Goal: Task Accomplishment & Management: Use online tool/utility

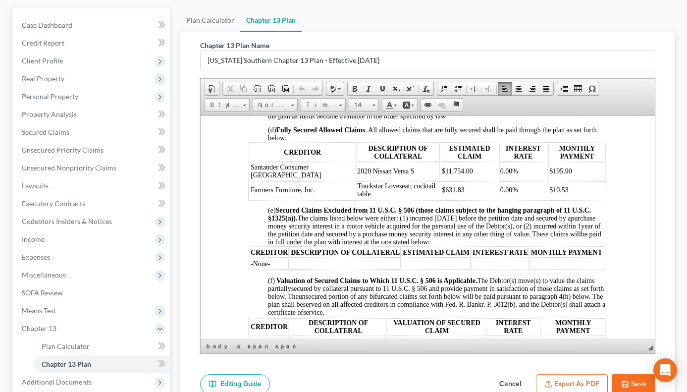
scroll to position [854, 0]
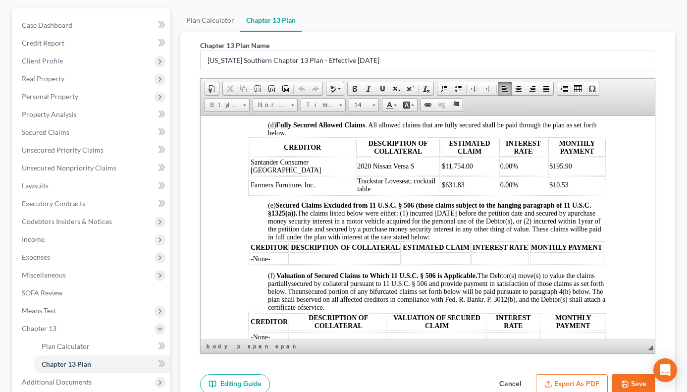
click at [486, 241] on p "(e) Secured Claims Excluded from 11 U.S.C. § 506 (those claims subject to the h…" at bounding box center [437, 221] width 339 height 40
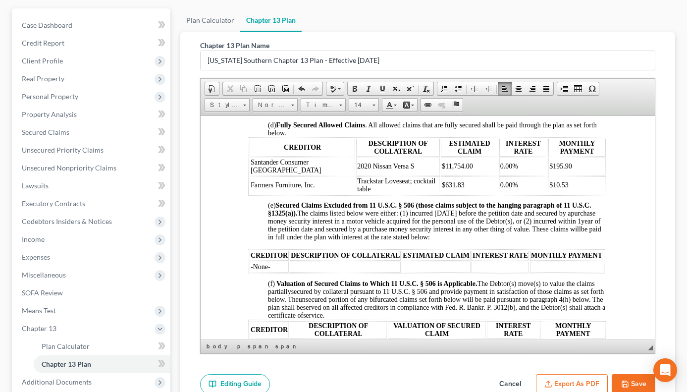
click at [264, 297] on body "IN THE UNITED STATES BANKRUPTCY COURT FOR THE SOUTHERN DISTRICT OF [US_STATE] F…" at bounding box center [427, 274] width 359 height 1931
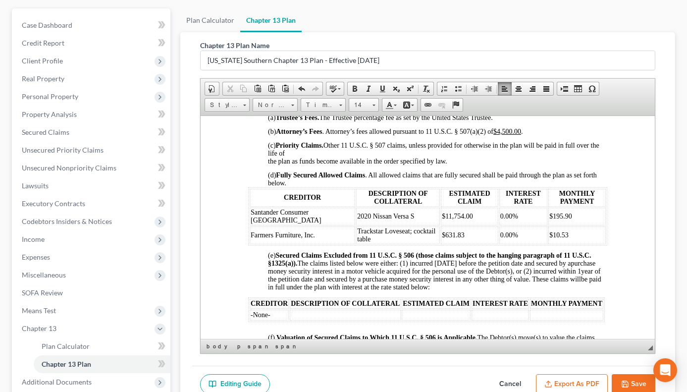
scroll to position [784, 0]
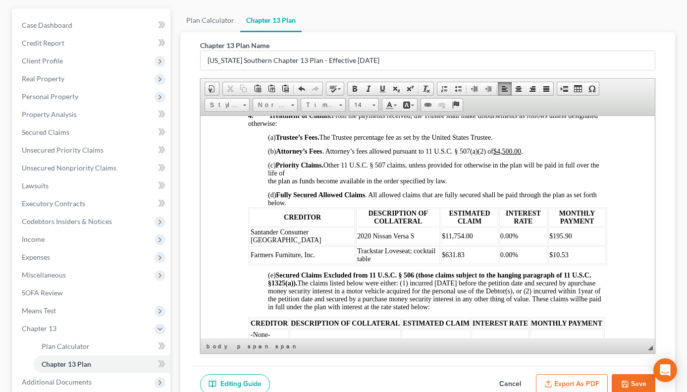
click at [289, 207] on p "(d) Fully Secured Allowed Claims . All allowed claims that are fully secured sh…" at bounding box center [437, 196] width 339 height 22
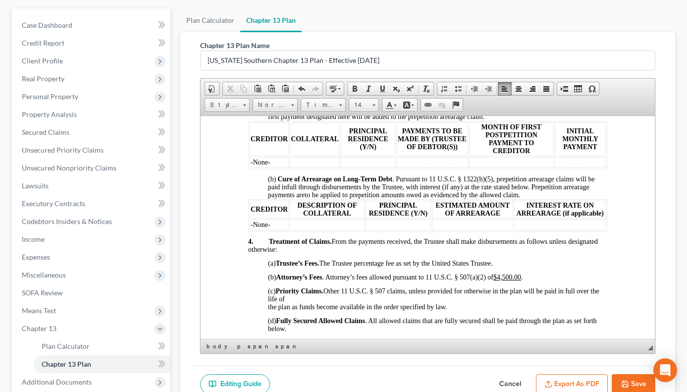
scroll to position [643, 0]
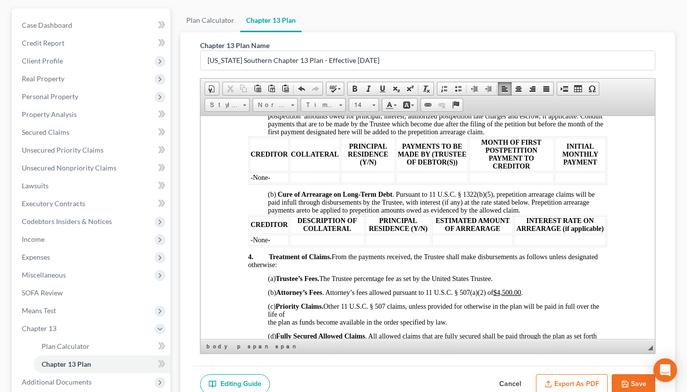
click at [525, 214] on p "(b) Cure of Arrearage on Long-Term Debt . Pursuant to 11 U.S.C. § 1322(b)(5), p…" at bounding box center [437, 202] width 339 height 24
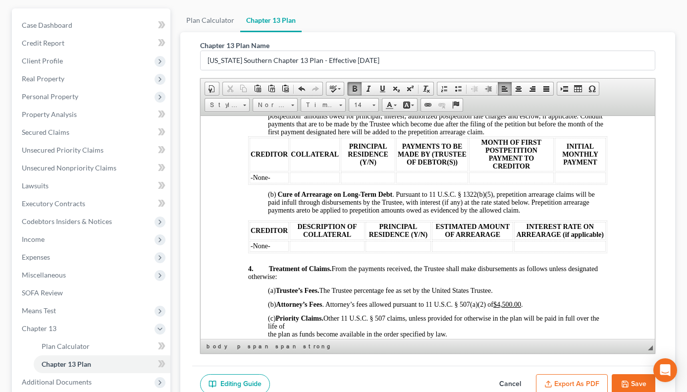
click at [529, 136] on p "(a) Maintenance of Current Installment Payments. The Debtor(s) will make monthl…" at bounding box center [437, 112] width 339 height 48
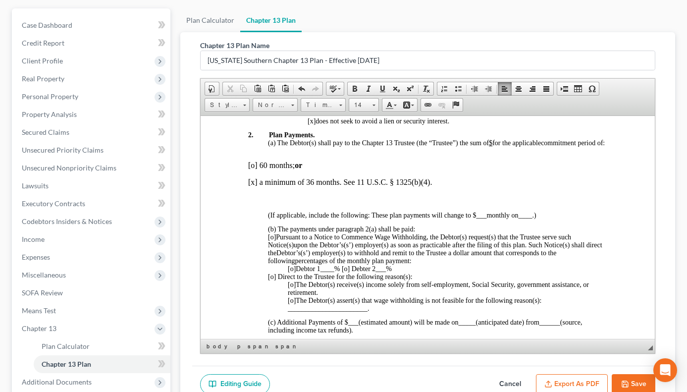
scroll to position [378, 0]
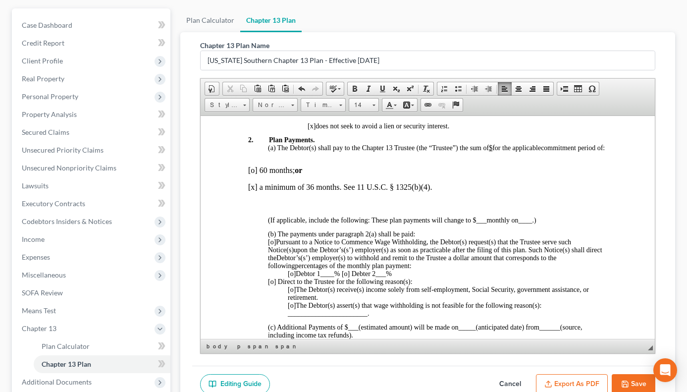
click at [417, 238] on p "(b) The payments under paragraph 2(a) shall be paid:" at bounding box center [437, 234] width 339 height 8
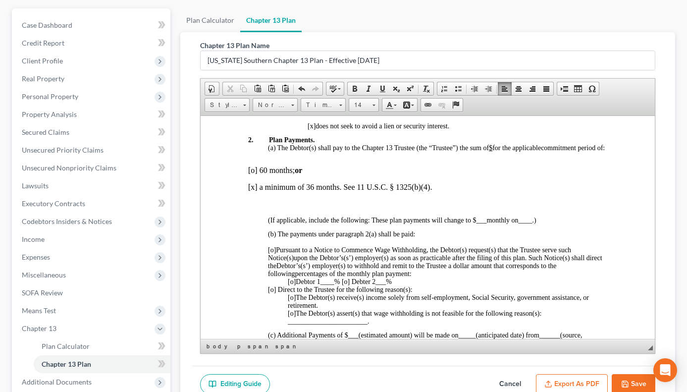
click at [416, 277] on p "[o] Pursuant to a Notice to Commence Wage Withholding, the Debtor(s) request(s)…" at bounding box center [437, 262] width 339 height 32
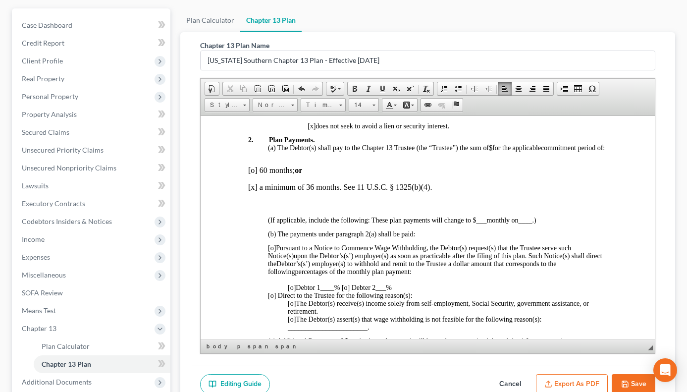
click at [408, 291] on p "[o] Debtor 1 ____ % [o] Debter 2 ___ %" at bounding box center [447, 287] width 320 height 8
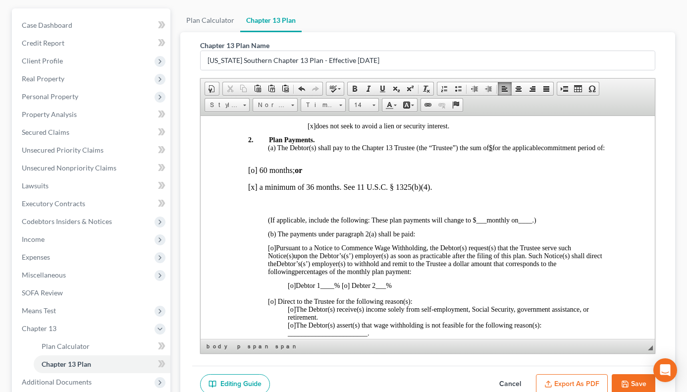
click at [416, 305] on p "[o] Direct to the Trustee for the following reason(s):" at bounding box center [437, 301] width 339 height 8
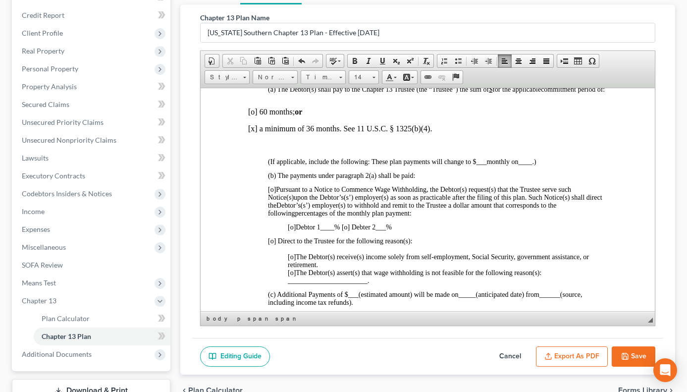
scroll to position [419, 0]
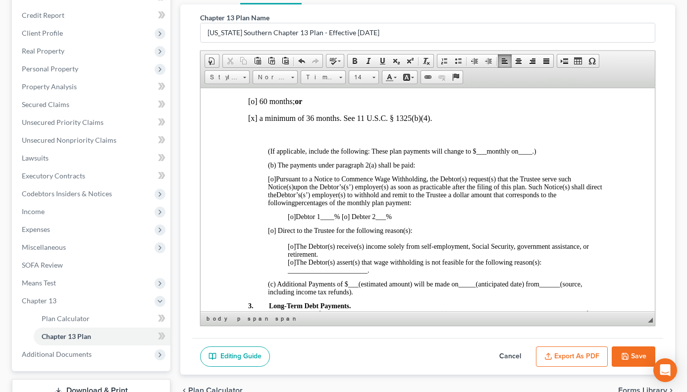
click at [322, 258] on p "[o] The Debtor(s) receive(s) income solely from self-employment, Social Securit…" at bounding box center [447, 250] width 320 height 16
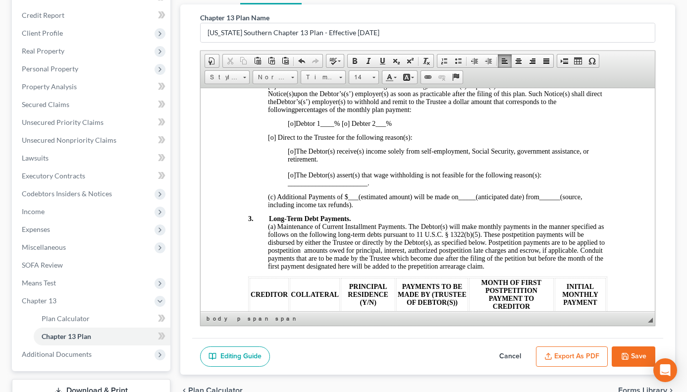
scroll to position [522, 0]
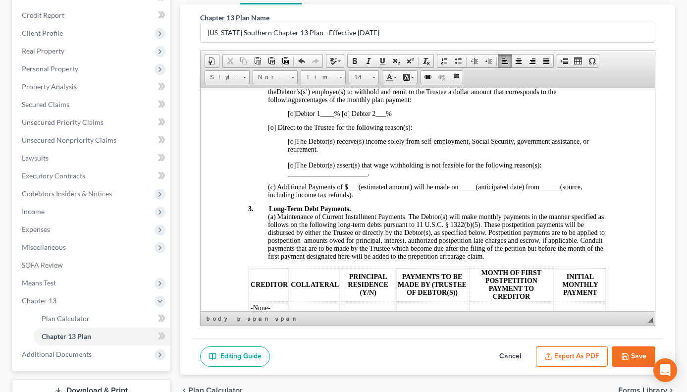
click at [362, 199] on p "(c) Additional Payments of $ ___ (estimated amount) will be made on _____ (anti…" at bounding box center [437, 191] width 339 height 16
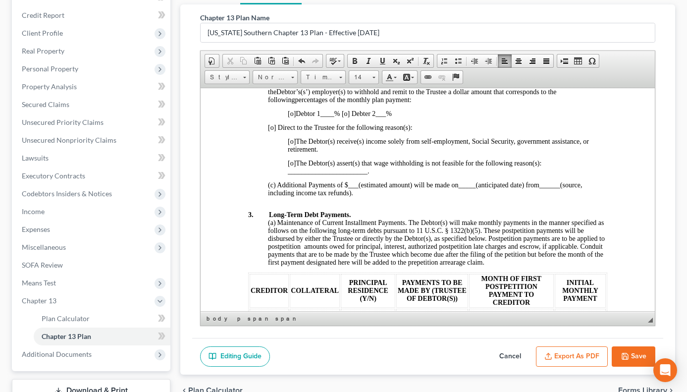
click at [525, 266] on p "(a) Maintenance of Current Installment Payments. The Debtor(s) will make monthl…" at bounding box center [437, 242] width 339 height 48
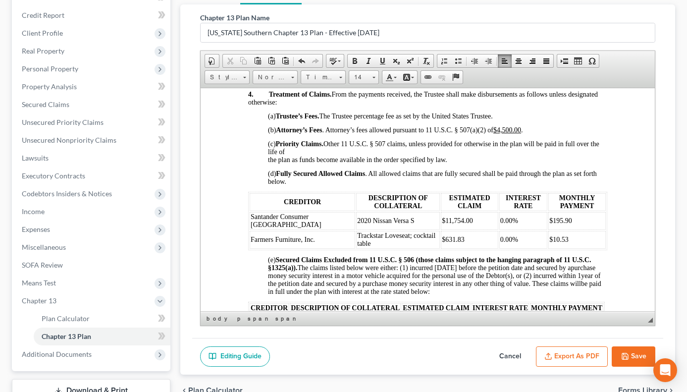
scroll to position [855, 0]
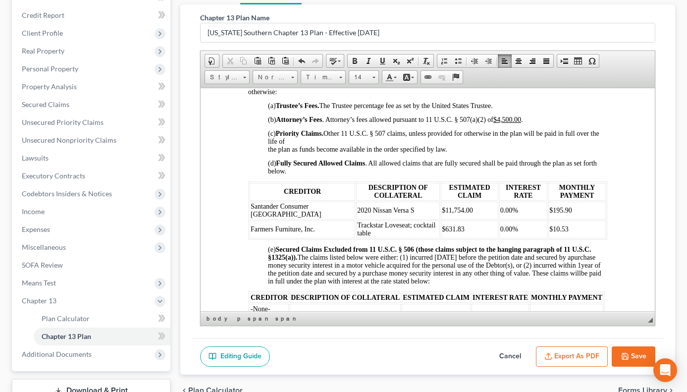
click at [293, 175] on p "(d) Fully Secured Allowed Claims . All allowed claims that are fully secured sh…" at bounding box center [437, 164] width 339 height 22
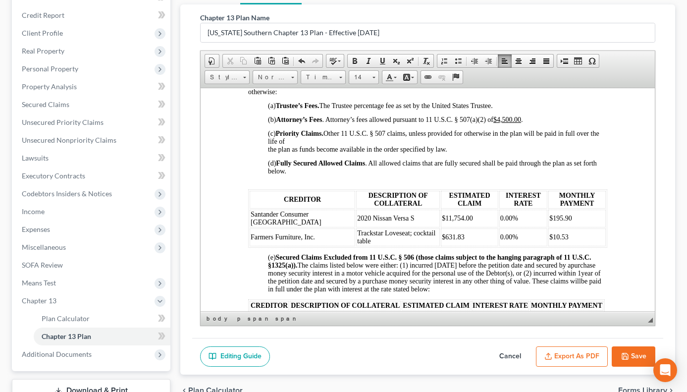
click at [264, 265] on body "IN THE UNITED STATES BANKRUPTCY COURT FOR THE SOUTHERN DISTRICT OF [US_STATE] F…" at bounding box center [427, 289] width 359 height 2014
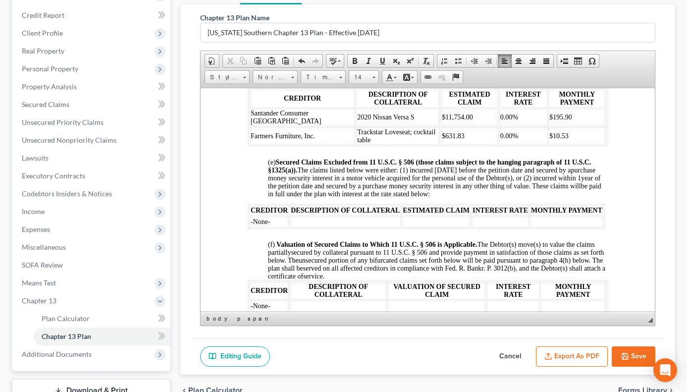
scroll to position [968, 0]
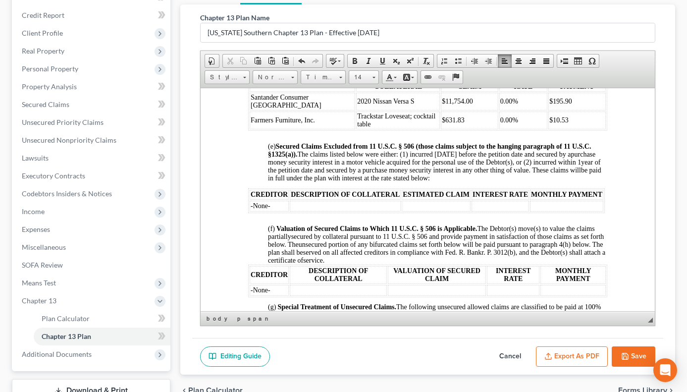
click at [492, 182] on p "(e) Secured Claims Excluded from 11 U.S.C. § 506 (those claims subject to the h…" at bounding box center [437, 162] width 339 height 40
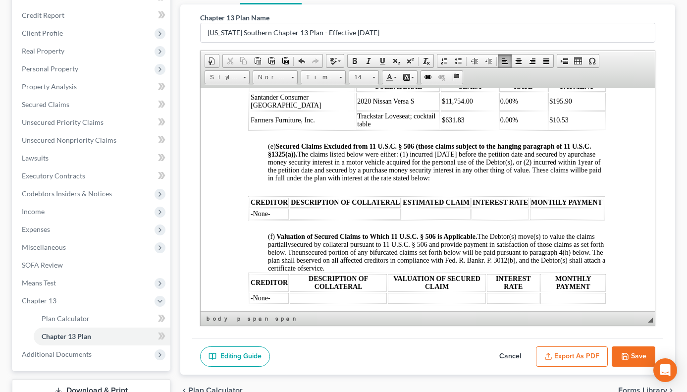
click at [263, 255] on body "IN THE UNITED STATES BANKRUPTCY COURT FOR THE SOUTHERN DISTRICT OF [US_STATE] F…" at bounding box center [427, 180] width 359 height 2026
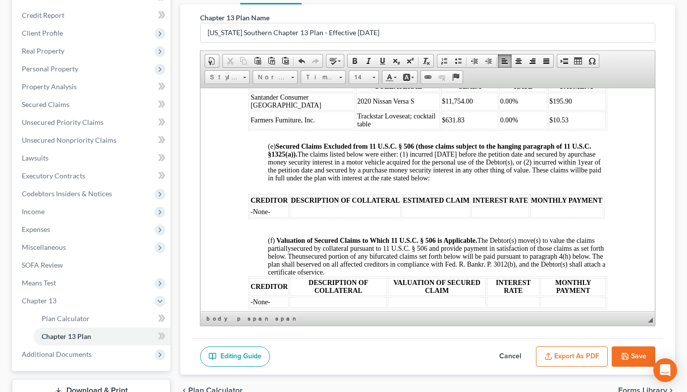
click at [396, 276] on p "(f) Valuation of Secured Claims to Which 11 U.S.C. § 506 is Applicable. The Deb…" at bounding box center [437, 256] width 339 height 40
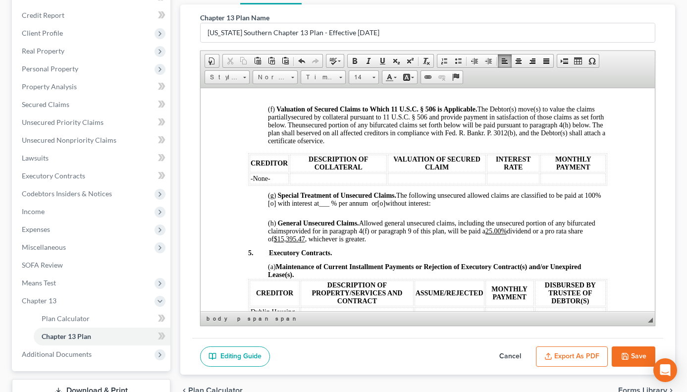
scroll to position [1110, 0]
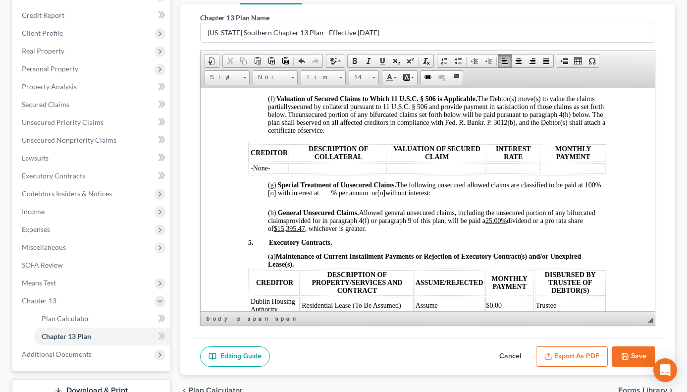
click at [264, 199] on body "IN THE UNITED STATES BANKRUPTCY COURT FOR THE SOUTHERN DISTRICT OF [US_STATE] F…" at bounding box center [427, 45] width 359 height 2038
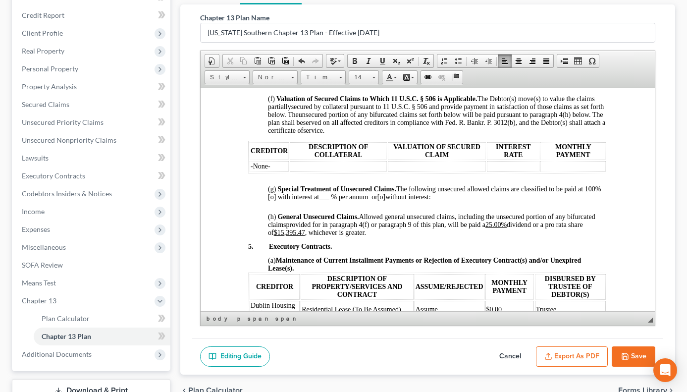
click at [263, 222] on body "IN THE UNITED STATES BANKRUPTCY COURT FOR THE SOUTHERN DISTRICT OF [US_STATE] F…" at bounding box center [427, 47] width 359 height 2042
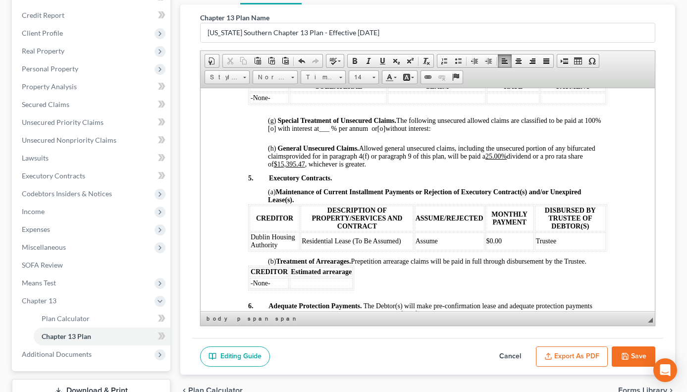
scroll to position [1184, 0]
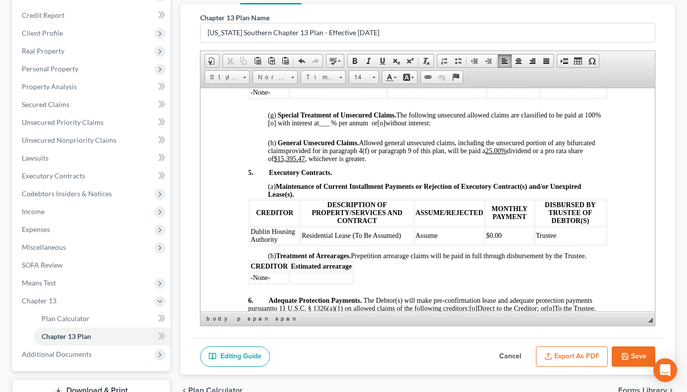
click at [303, 198] on p "(a) Maintenance of Current Installment Payments or Rejection of Executory Contr…" at bounding box center [437, 190] width 339 height 16
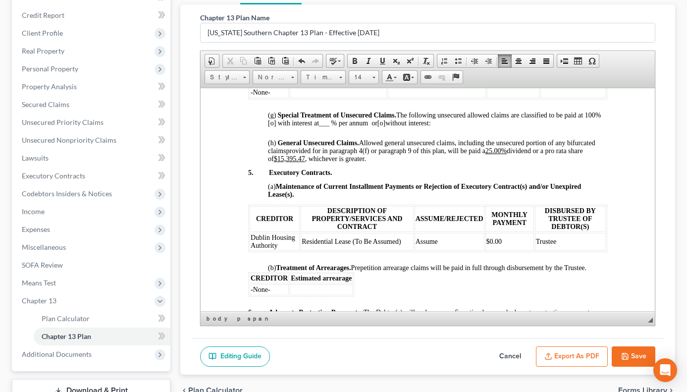
click at [300, 198] on p "(a) Maintenance of Current Installment Payments or Rejection of Executory Contr…" at bounding box center [437, 190] width 339 height 16
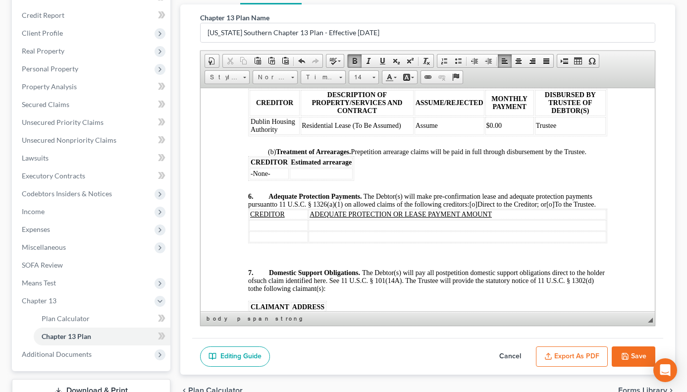
scroll to position [1310, 0]
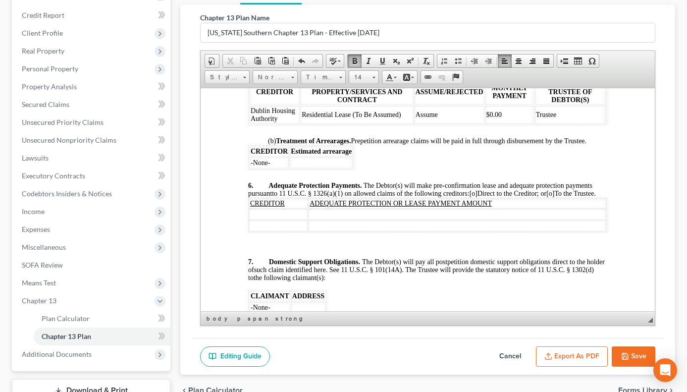
click at [276, 197] on p "6. Adequate Protection Payments. The Debtor(s) will make pre-confirmation lease…" at bounding box center [427, 189] width 359 height 16
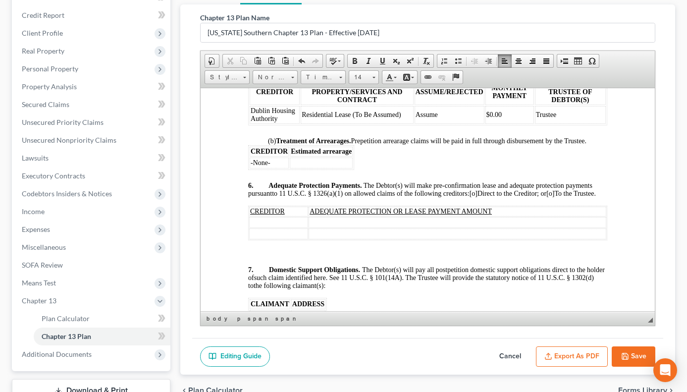
click at [554, 197] on span "[o]" at bounding box center [550, 192] width 8 height 7
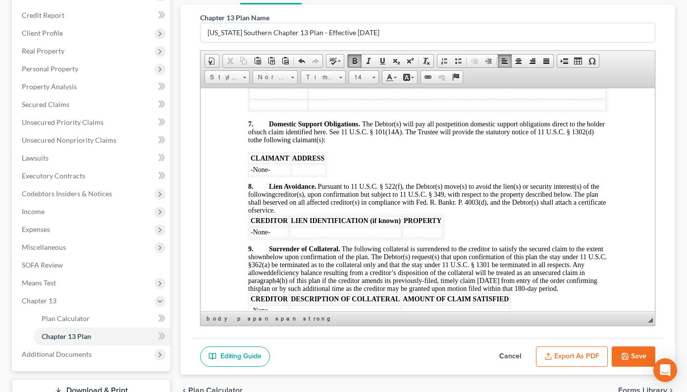
scroll to position [1457, 0]
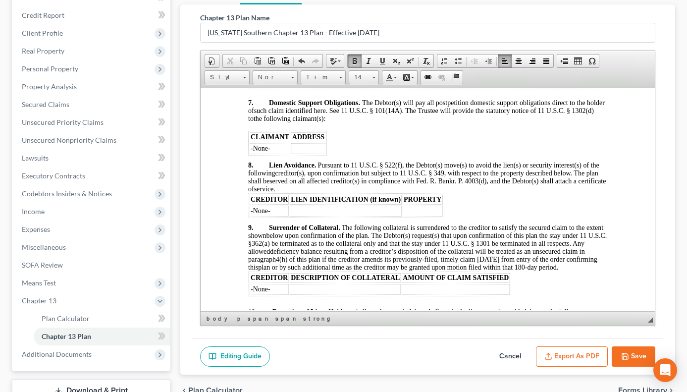
click at [359, 122] on p "7. Domestic Support Obligations. The Debtor(s) will pay all postpetition domest…" at bounding box center [427, 110] width 359 height 25
click at [326, 155] on table "CLAIMANT ADDRESS -None-" at bounding box center [287, 142] width 79 height 25
click at [248, 155] on table "CLAIMANT ADDRESS -None-" at bounding box center [287, 142] width 79 height 25
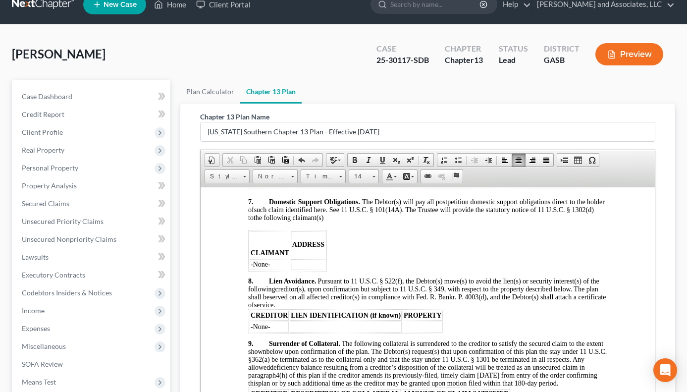
scroll to position [0, 0]
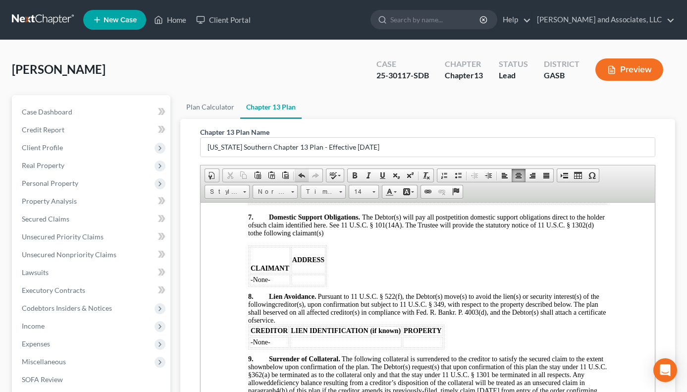
click at [301, 177] on span at bounding box center [302, 175] width 8 height 8
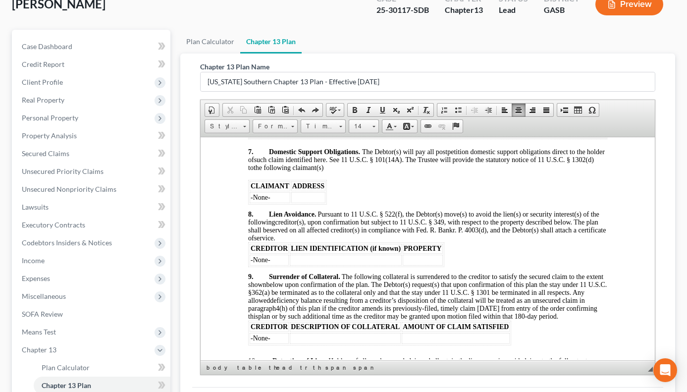
scroll to position [67, 0]
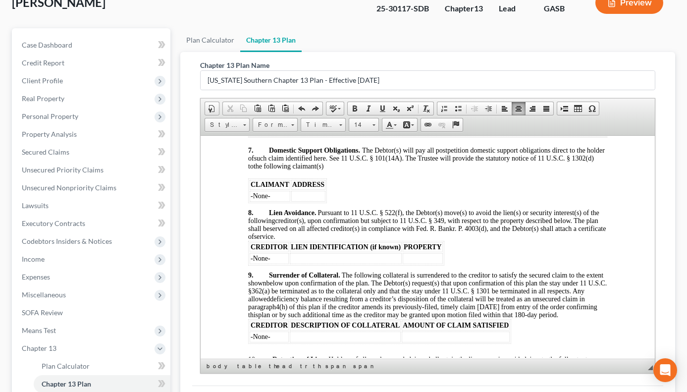
click at [314, 240] on p "8. Lien Avoidance. Pursuant to 11 U.S.C. § 522(f), the Debtor(s) move(s) to avo…" at bounding box center [427, 225] width 359 height 32
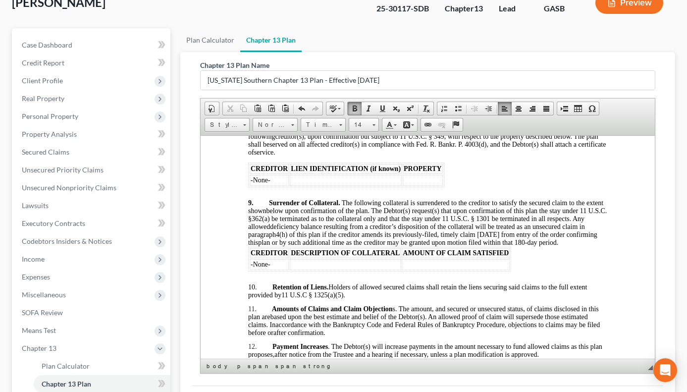
scroll to position [1584, 0]
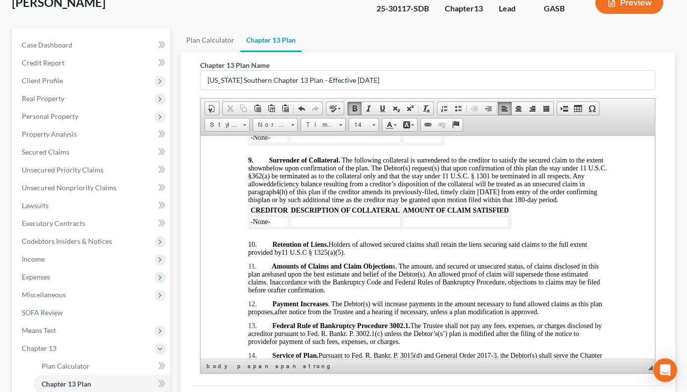
click at [294, 204] on p "9. Surrender of Collateral. The following collateral is surrendered to the cred…" at bounding box center [427, 180] width 359 height 48
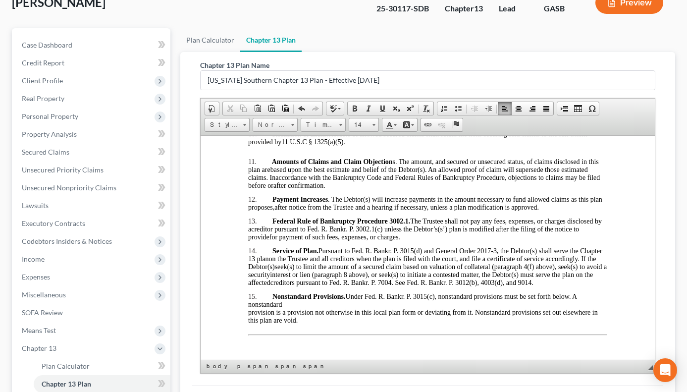
scroll to position [1712, 0]
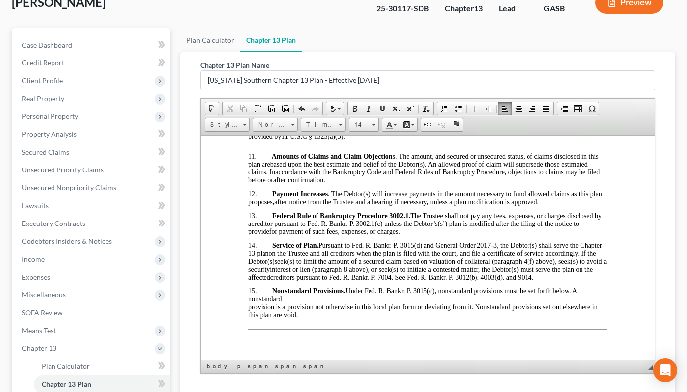
click at [559, 206] on p "12. Payment Increases . The Debtor(s) will increase payments in the amount nece…" at bounding box center [427, 198] width 359 height 16
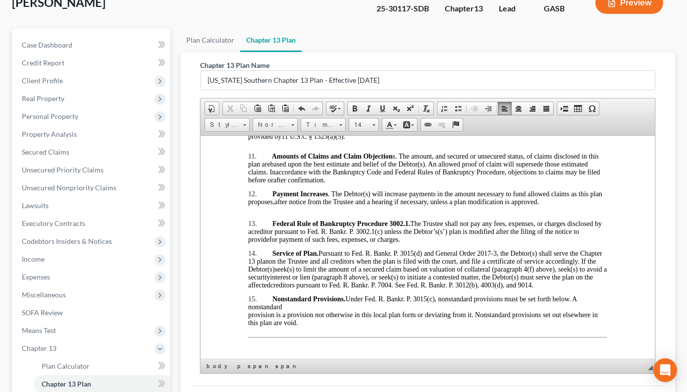
click at [406, 243] on p "13. Federal Rule of Bankruptcy Procedure 3002.1. The Trustee shall not pay any …" at bounding box center [427, 231] width 359 height 24
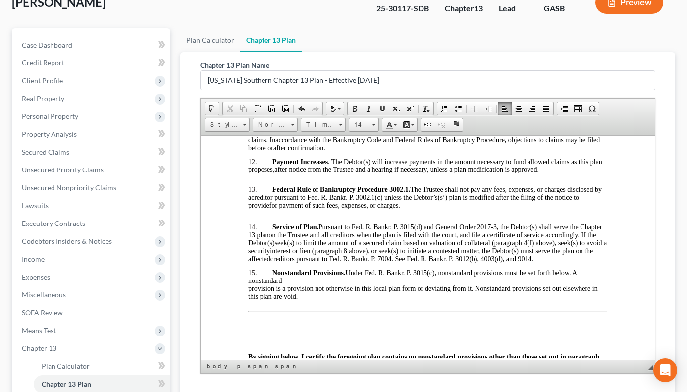
scroll to position [1750, 0]
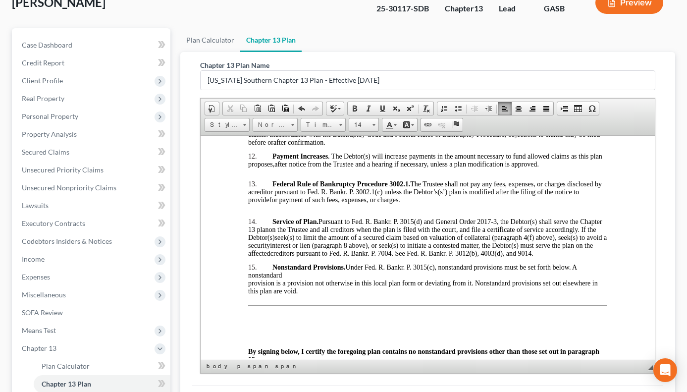
click at [269, 257] on p "14. Service of Plan. Pursuant to Fed. R. Bankr. P. 3015(d) and General Order 20…" at bounding box center [427, 237] width 359 height 40
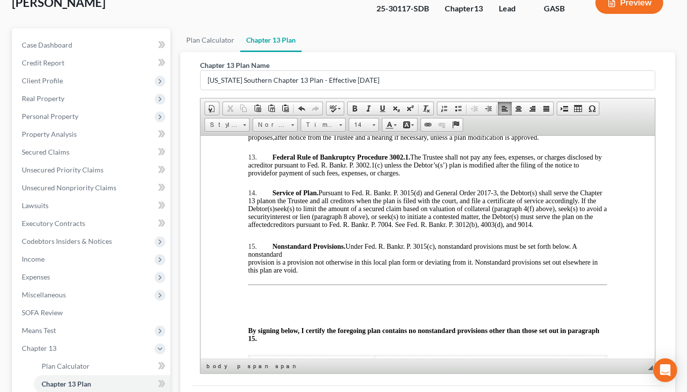
scroll to position [1814, 0]
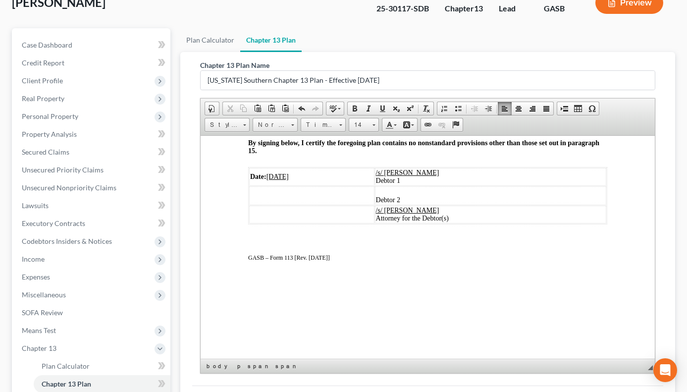
scroll to position [1991, 0]
click at [302, 178] on td "Date: [DATE]" at bounding box center [311, 176] width 125 height 18
drag, startPoint x: 273, startPoint y: 177, endPoint x: 221, endPoint y: 151, distance: 58.1
click at [260, 170] on td "Date: [DATE]" at bounding box center [311, 176] width 125 height 18
click at [269, 179] on u "/29/2025" at bounding box center [280, 175] width 25 height 7
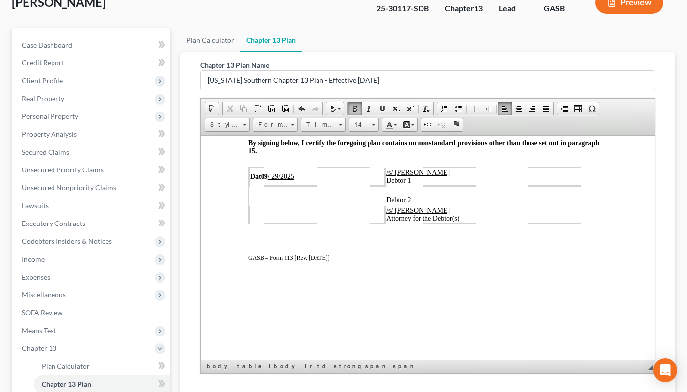
drag, startPoint x: 274, startPoint y: 177, endPoint x: 311, endPoint y: 175, distance: 36.7
click at [273, 177] on u "/ 29/2025" at bounding box center [281, 175] width 26 height 7
click at [286, 180] on u "0929/2025" at bounding box center [283, 175] width 30 height 7
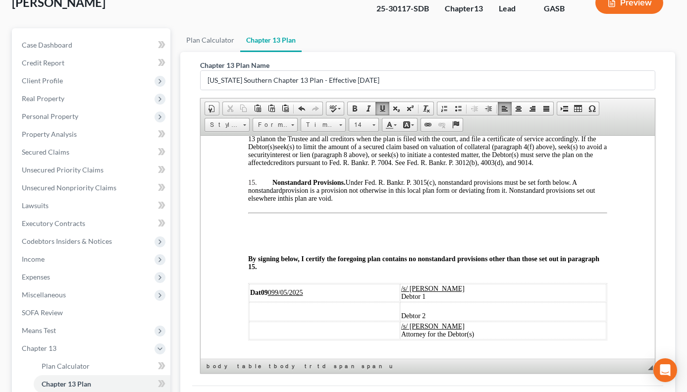
scroll to position [1769, 0]
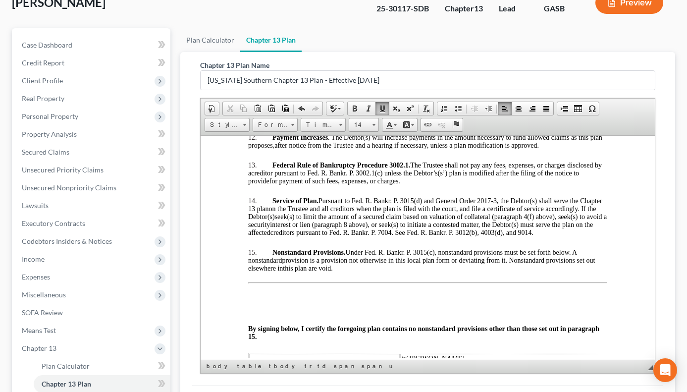
click at [340, 272] on p "15. Nonstandard Provisions. Under Fed. R. Bankr. P. 3015(c), nonstandard provis…" at bounding box center [427, 260] width 359 height 24
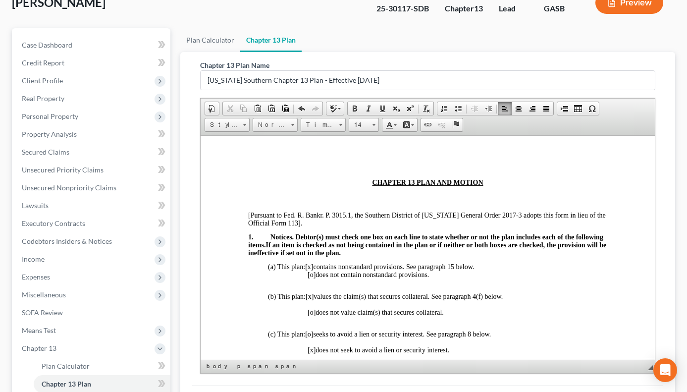
scroll to position [189, 0]
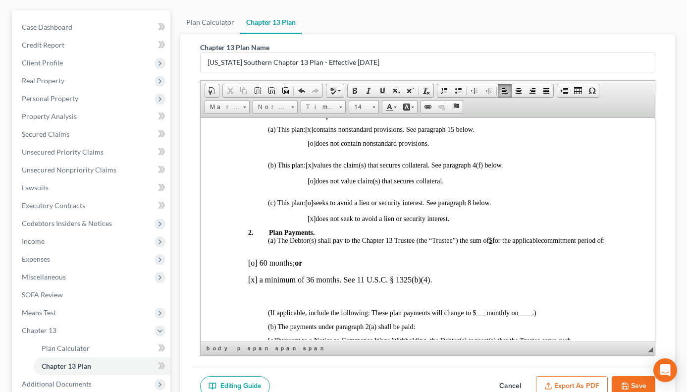
scroll to position [298, 0]
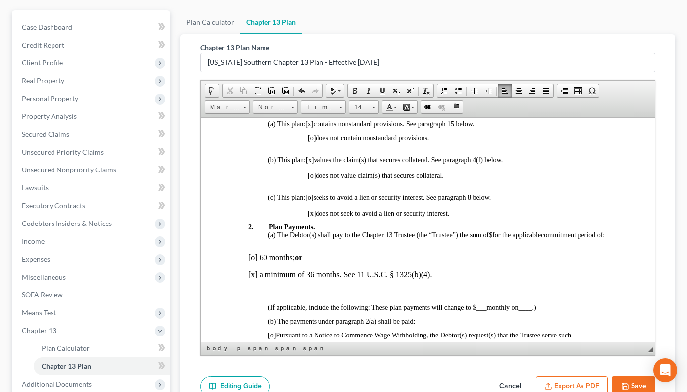
click at [322, 225] on p "2. Plan Payments." at bounding box center [427, 227] width 359 height 8
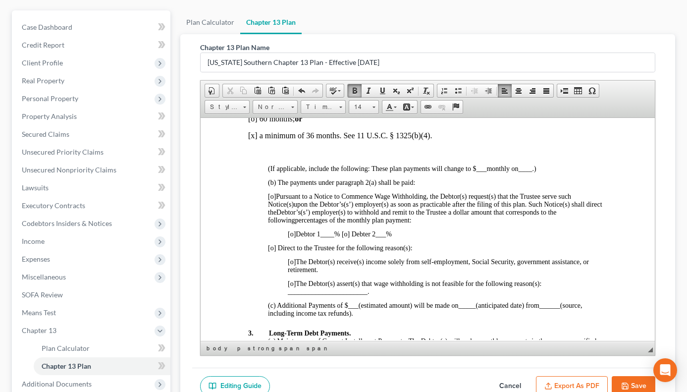
scroll to position [461, 0]
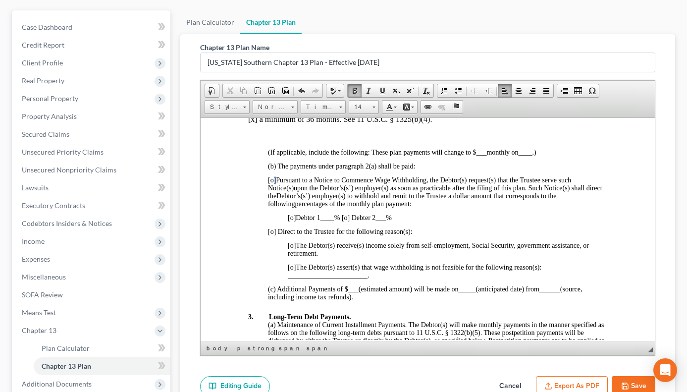
click at [273, 183] on span "[o]" at bounding box center [272, 179] width 8 height 7
click at [292, 221] on span "[o]" at bounding box center [291, 217] width 8 height 7
click at [331, 221] on span "____" at bounding box center [327, 217] width 14 height 7
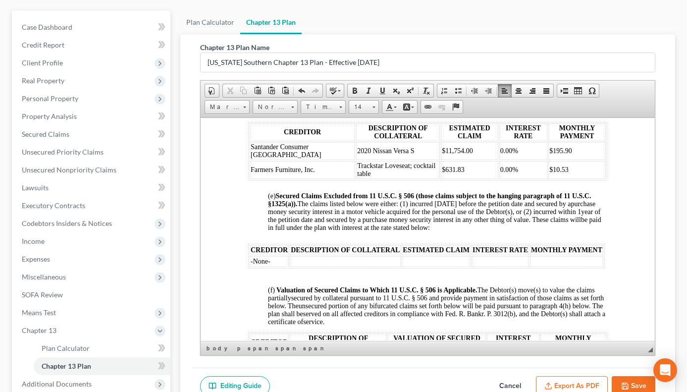
scroll to position [965, 0]
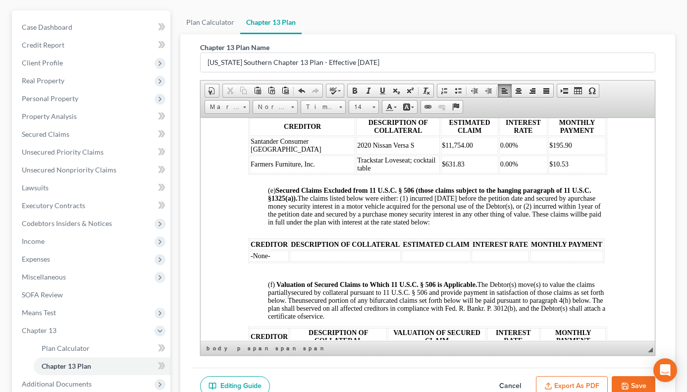
click at [623, 382] on icon "button" at bounding box center [625, 386] width 8 height 8
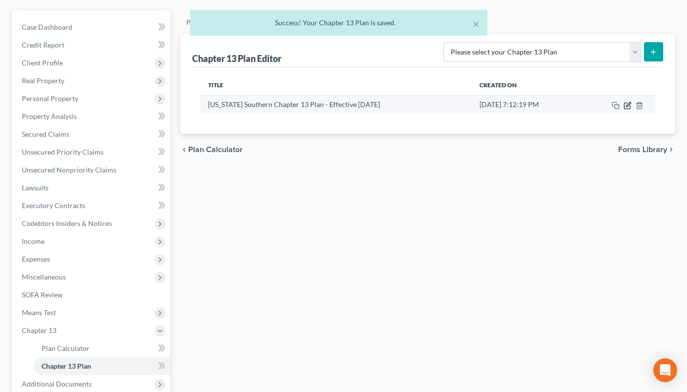
click at [624, 105] on icon "button" at bounding box center [627, 106] width 6 height 6
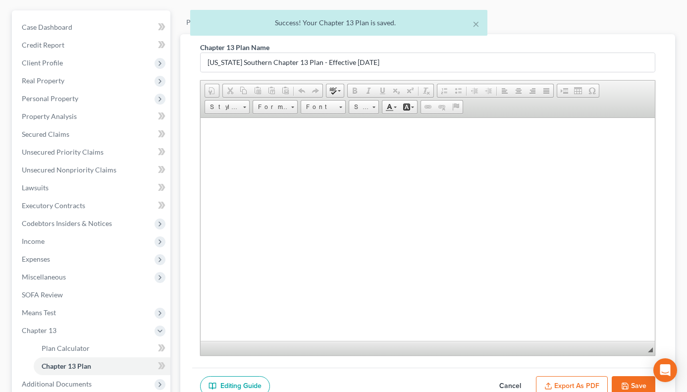
click at [624, 105] on span "Editor toolbars Document Document Properties Clipboard/Undo Cut Copy Paste Past…" at bounding box center [428, 99] width 454 height 37
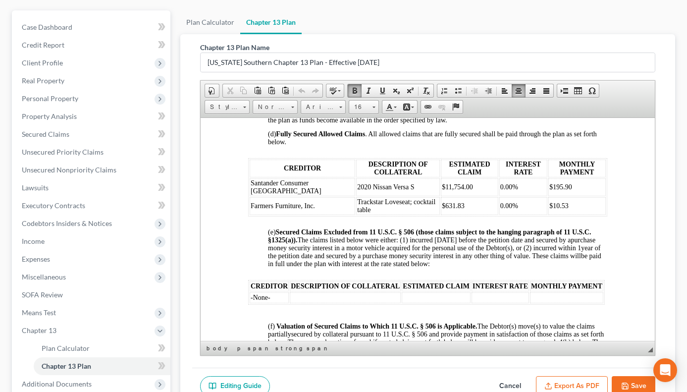
scroll to position [929, 0]
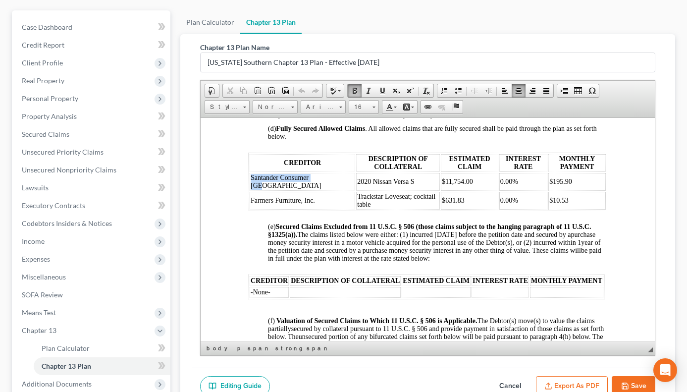
drag, startPoint x: 250, startPoint y: 192, endPoint x: 291, endPoint y: 202, distance: 42.8
click at [288, 190] on td "Santander Consumer [GEOGRAPHIC_DATA]" at bounding box center [302, 181] width 106 height 18
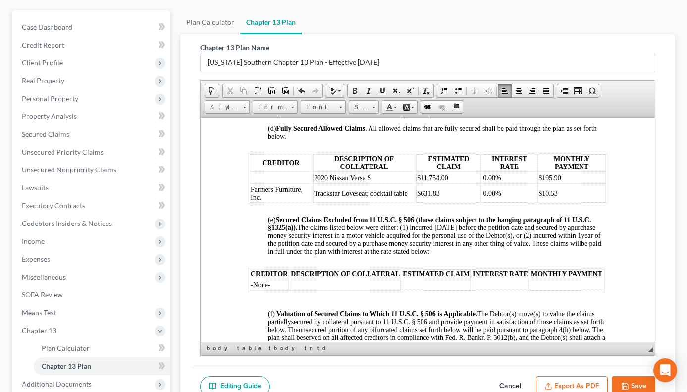
drag, startPoint x: 270, startPoint y: 308, endPoint x: 268, endPoint y: 315, distance: 7.8
click at [268, 290] on td "-None-" at bounding box center [268, 284] width 39 height 11
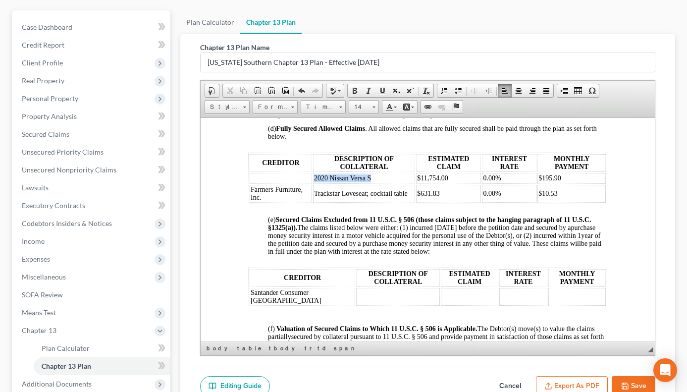
drag, startPoint x: 313, startPoint y: 192, endPoint x: 372, endPoint y: 197, distance: 58.7
click at [372, 183] on td "2020 Nissan Versa S" at bounding box center [364, 177] width 102 height 11
click at [356, 305] on td at bounding box center [398, 296] width 84 height 18
click at [356, 304] on td at bounding box center [398, 296] width 84 height 18
click at [356, 305] on td at bounding box center [398, 296] width 84 height 18
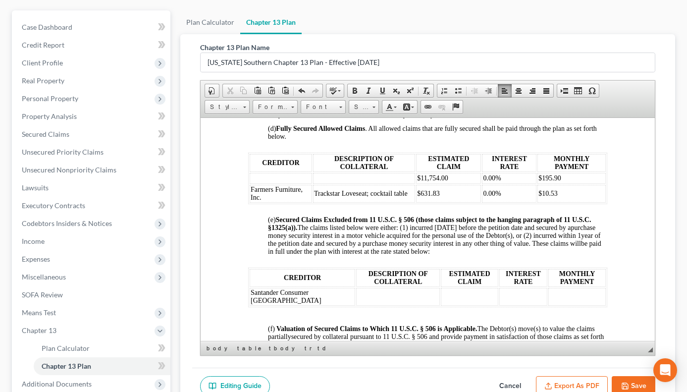
drag, startPoint x: 320, startPoint y: 304, endPoint x: 326, endPoint y: 311, distance: 9.8
click at [356, 305] on td at bounding box center [398, 296] width 84 height 18
drag, startPoint x: 413, startPoint y: 192, endPoint x: 451, endPoint y: 197, distance: 38.5
click at [451, 183] on td "$11,754.00" at bounding box center [448, 177] width 65 height 11
drag, startPoint x: 422, startPoint y: 308, endPoint x: 428, endPoint y: 309, distance: 5.5
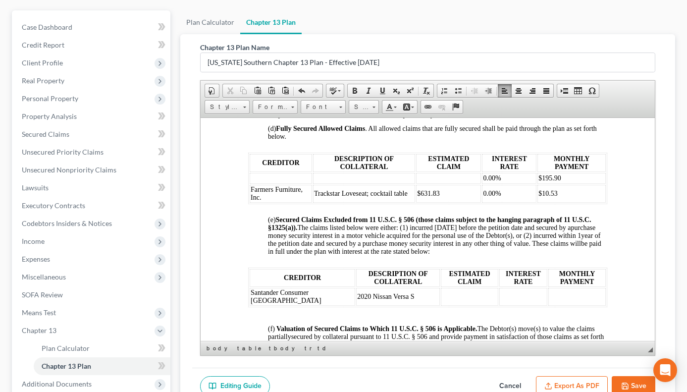
click at [440, 305] on td at bounding box center [468, 296] width 57 height 18
drag, startPoint x: 476, startPoint y: 193, endPoint x: 523, endPoint y: 192, distance: 47.6
click at [523, 183] on tr "0.00% $195.90" at bounding box center [427, 177] width 356 height 11
click at [523, 183] on td "0.00%" at bounding box center [509, 177] width 54 height 11
click at [515, 183] on td "0.00%" at bounding box center [509, 177] width 54 height 11
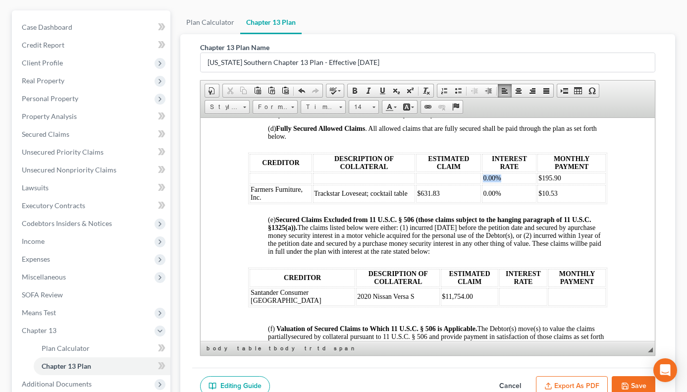
drag, startPoint x: 479, startPoint y: 192, endPoint x: 501, endPoint y: 192, distance: 22.3
click at [501, 183] on td "0.00%" at bounding box center [509, 177] width 54 height 11
click at [499, 305] on td at bounding box center [523, 296] width 48 height 18
drag, startPoint x: 533, startPoint y: 191, endPoint x: 591, endPoint y: 191, distance: 58.0
click at [591, 183] on td "$195.90" at bounding box center [571, 177] width 68 height 11
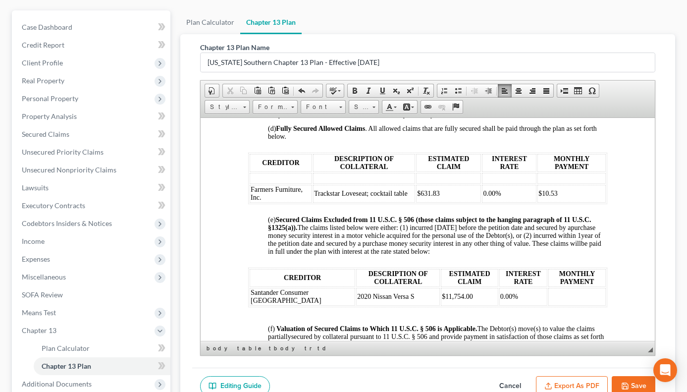
click at [550, 305] on td at bounding box center [576, 296] width 57 height 18
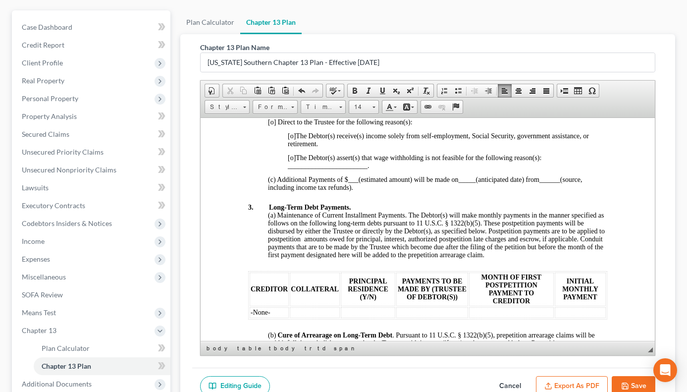
scroll to position [641, 0]
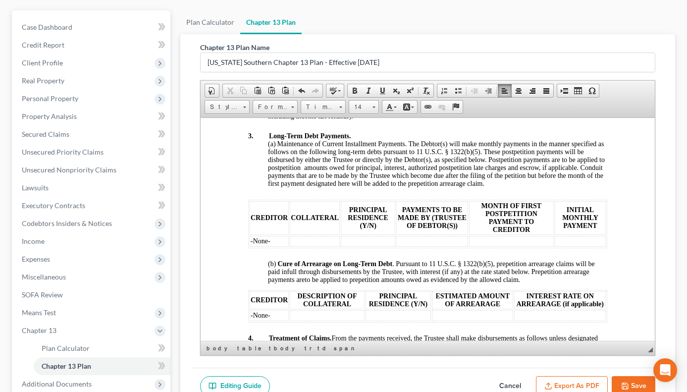
drag, startPoint x: 649, startPoint y: 237, endPoint x: 871, endPoint y: 313, distance: 234.2
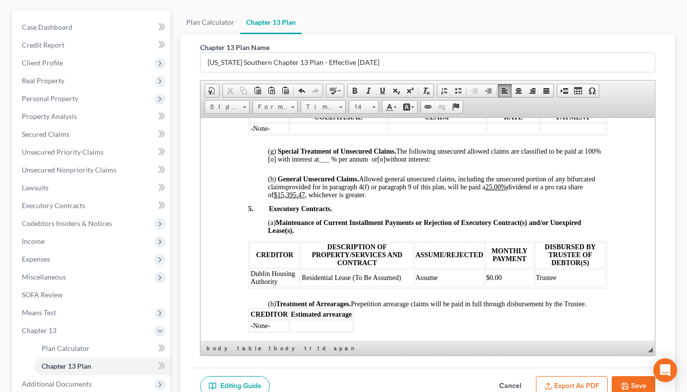
scroll to position [1202, 0]
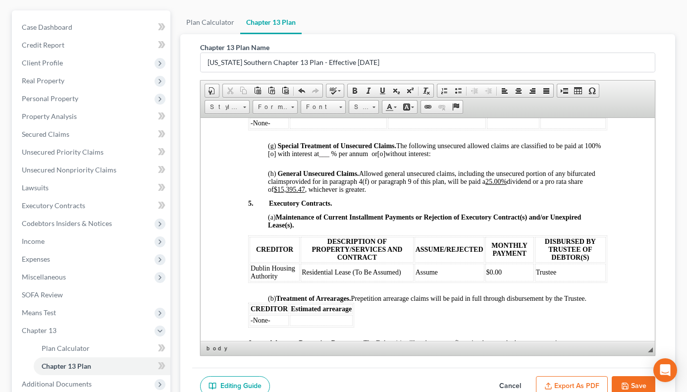
click at [604, 273] on html "IN THE UNITED STATES BANKRUPTCY COURT FOR THE SOUTHERN DISTRICT OF [US_STATE] F…" at bounding box center [427, 24] width 454 height 2219
drag, startPoint x: 350, startPoint y: 287, endPoint x: 373, endPoint y: 287, distance: 22.8
click at [373, 275] on span "Residential Lease (To Be Assumed)" at bounding box center [350, 271] width 99 height 7
drag, startPoint x: 351, startPoint y: 288, endPoint x: 399, endPoint y: 288, distance: 48.6
click at [399, 275] on span "Residential Lease (To Be Assumed)" at bounding box center [350, 271] width 99 height 7
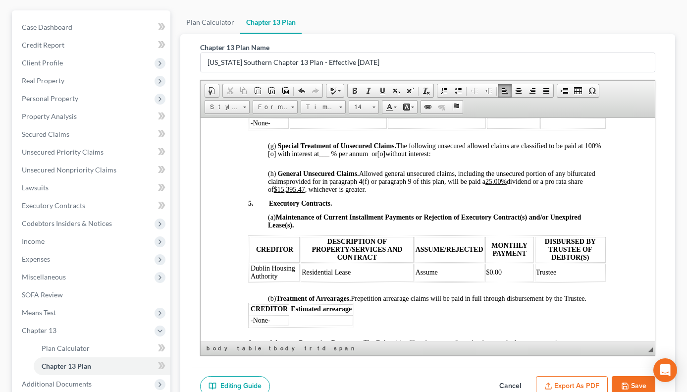
click at [586, 262] on th "DISBURSED BY TRUSTEE OF DEBTOR(S)" at bounding box center [570, 249] width 71 height 26
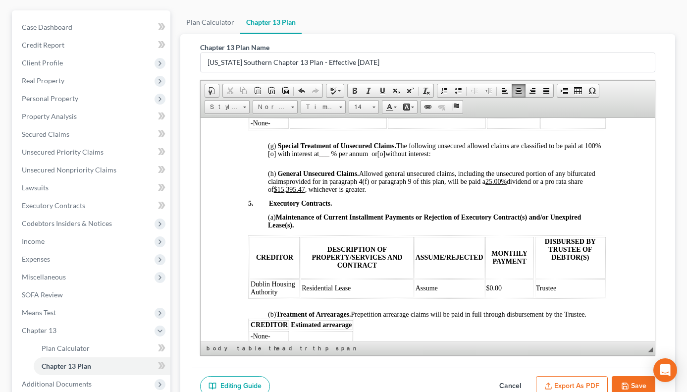
click at [487, 291] on span "$0.00" at bounding box center [494, 287] width 16 height 7
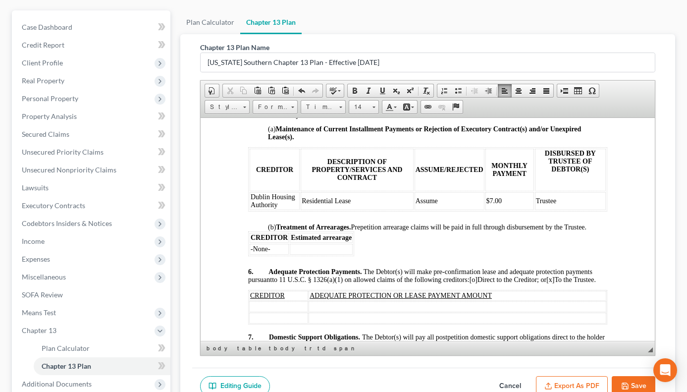
scroll to position [1296, 0]
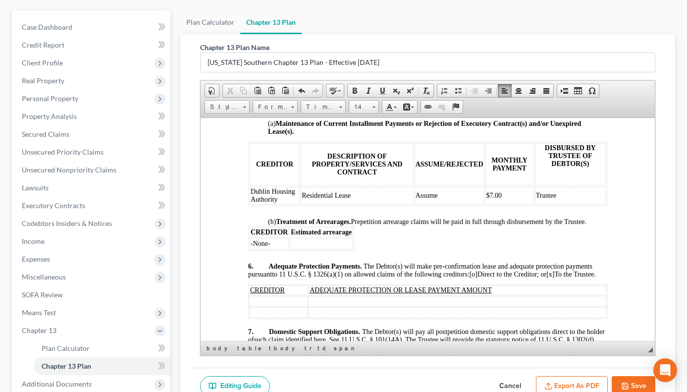
click at [277, 278] on p "6. Adequate Protection Payments. The Debtor(s) will make pre-confirmation lease…" at bounding box center [427, 270] width 359 height 16
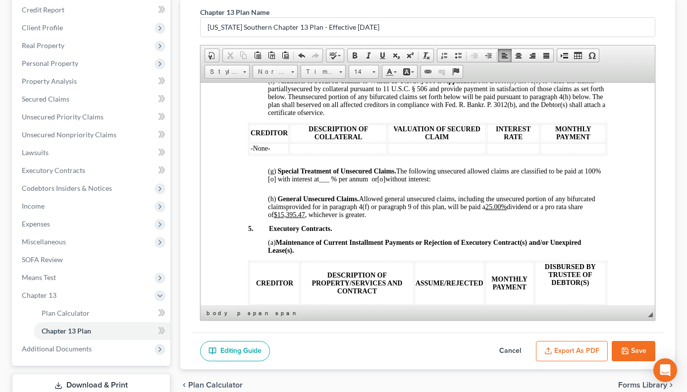
scroll to position [1136, 0]
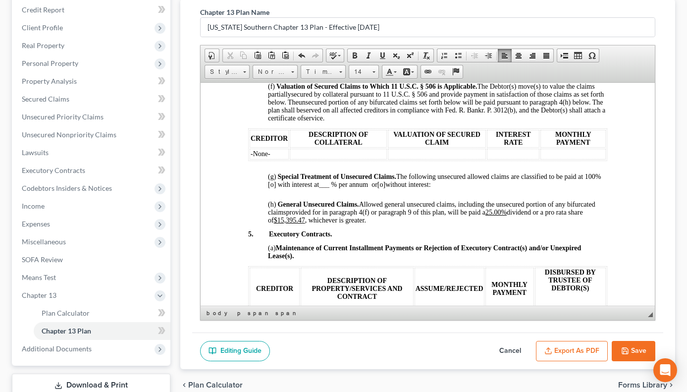
click at [500, 215] on u "25.00%" at bounding box center [495, 211] width 21 height 7
click at [303, 223] on u "$15,395.47" at bounding box center [288, 219] width 31 height 7
click at [305, 56] on span at bounding box center [302, 56] width 8 height 8
drag, startPoint x: 279, startPoint y: 236, endPoint x: 307, endPoint y: 236, distance: 27.3
click at [307, 224] on p "(h) General Unsecured Claims. Allowed general unsecured claims, including the u…" at bounding box center [437, 212] width 339 height 24
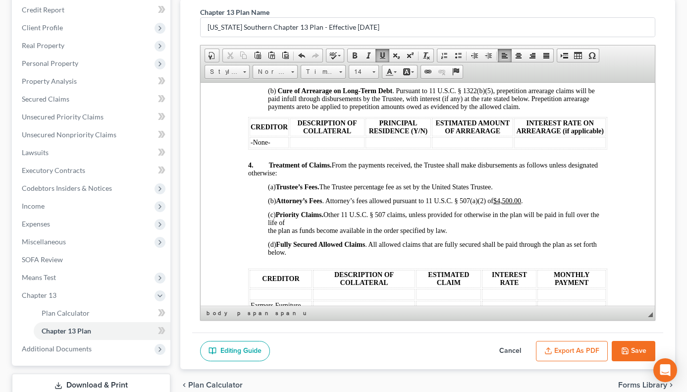
scroll to position [756, 0]
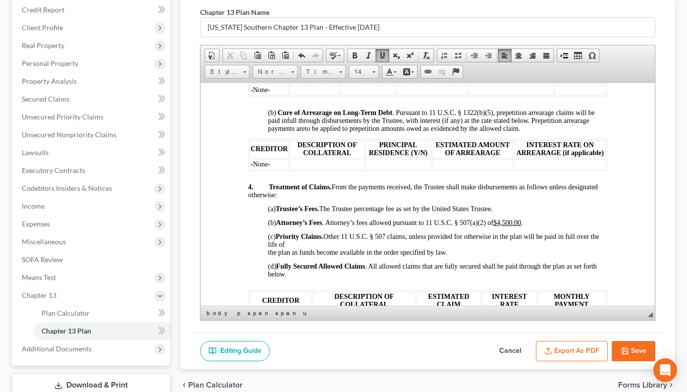
drag, startPoint x: 649, startPoint y: 206, endPoint x: 855, endPoint y: 254, distance: 211.7
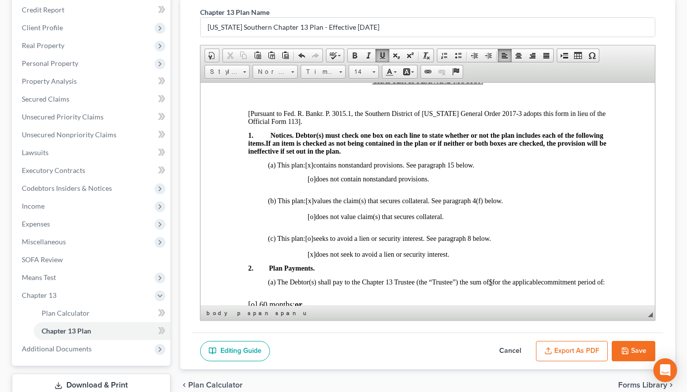
scroll to position [195, 0]
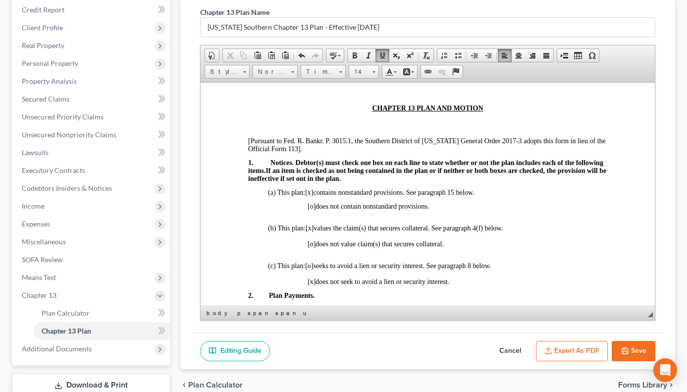
click at [312, 268] on span "[o]" at bounding box center [309, 265] width 8 height 7
click at [312, 282] on span "[x]" at bounding box center [311, 280] width 8 height 7
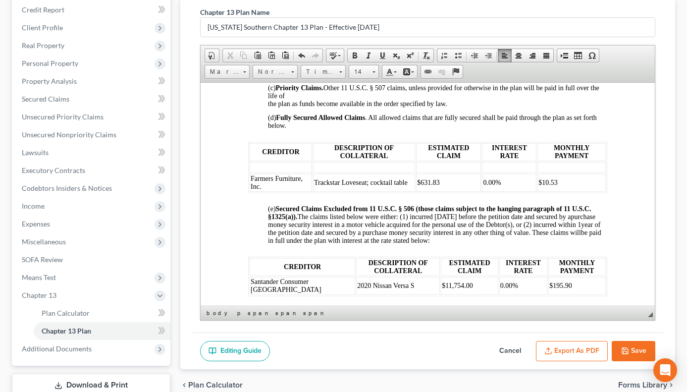
scroll to position [861, 0]
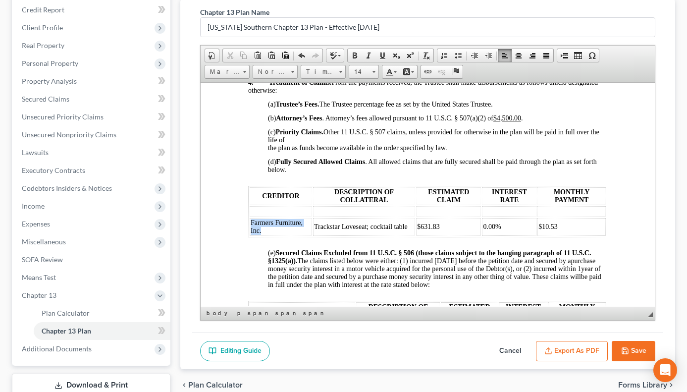
drag, startPoint x: 249, startPoint y: 238, endPoint x: 276, endPoint y: 244, distance: 28.5
click at [276, 235] on td "Farmers Furniture, Inc." at bounding box center [280, 226] width 62 height 18
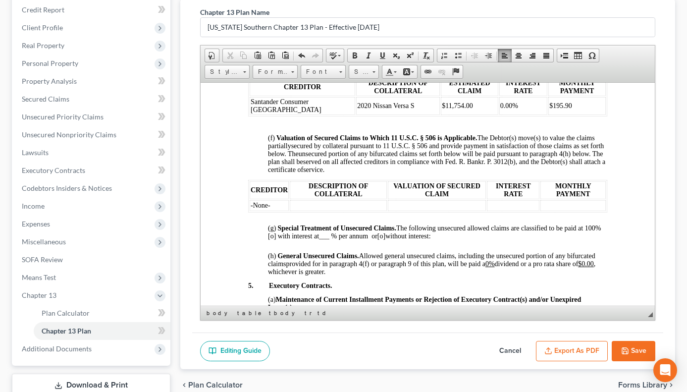
scroll to position [1086, 0]
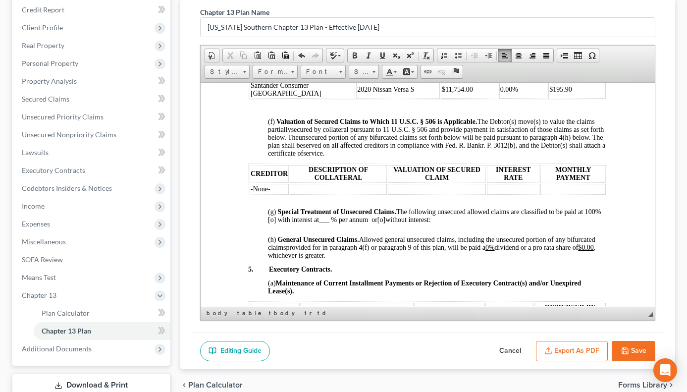
click at [273, 194] on td "-None-" at bounding box center [268, 188] width 39 height 11
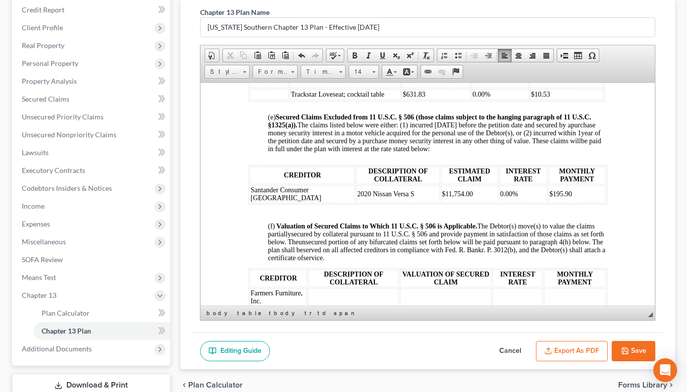
scroll to position [938, 0]
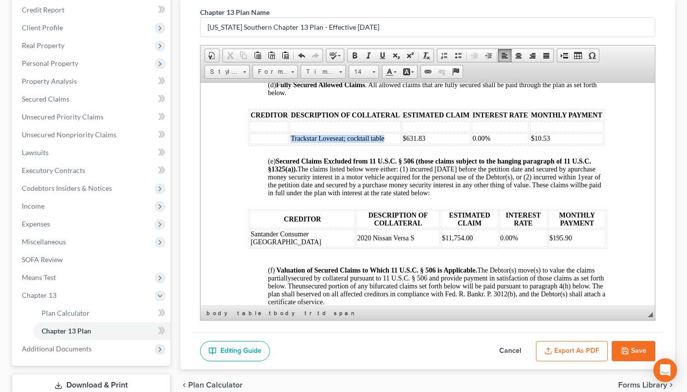
drag, startPoint x: 291, startPoint y: 161, endPoint x: 386, endPoint y: 165, distance: 95.7
click at [386, 144] on td "Trackstar Loveseat; cocktail table" at bounding box center [344, 138] width 111 height 11
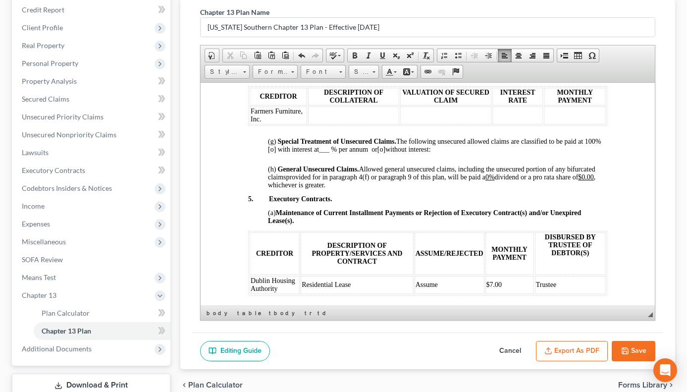
scroll to position [1169, 0]
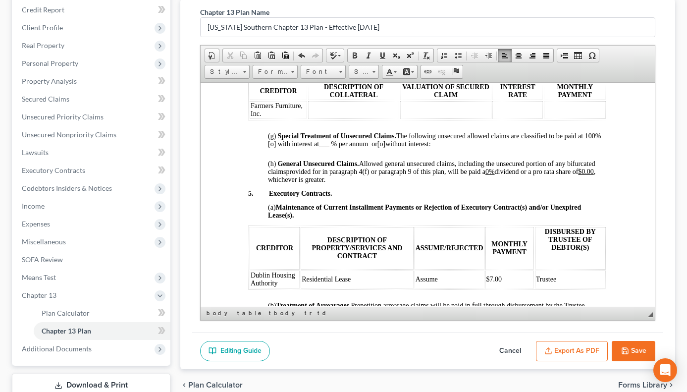
click at [315, 118] on td at bounding box center [353, 110] width 91 height 18
click at [367, 117] on span "Trackstar Loveseat; cocktail table" at bounding box center [348, 109] width 78 height 15
click at [309, 117] on span "Trackstar Loveseat; Cocktail table" at bounding box center [349, 109] width 80 height 15
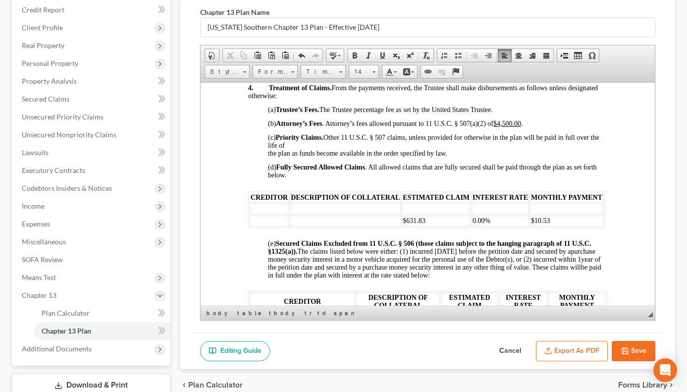
scroll to position [839, 0]
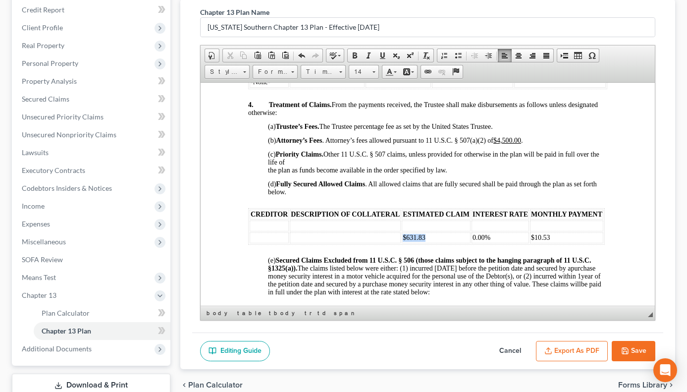
drag, startPoint x: 399, startPoint y: 262, endPoint x: 438, endPoint y: 264, distance: 38.7
click at [438, 243] on td "$631.83" at bounding box center [435, 237] width 69 height 11
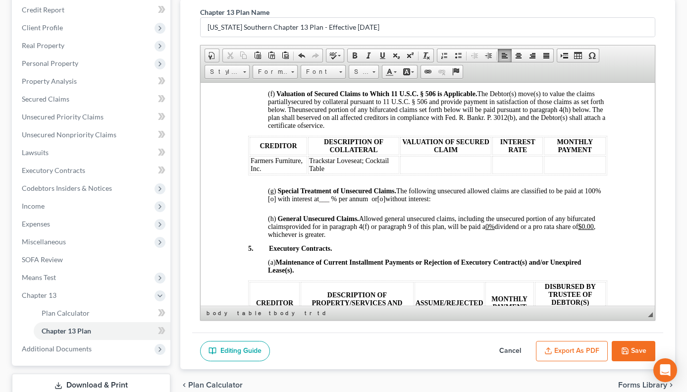
scroll to position [1120, 0]
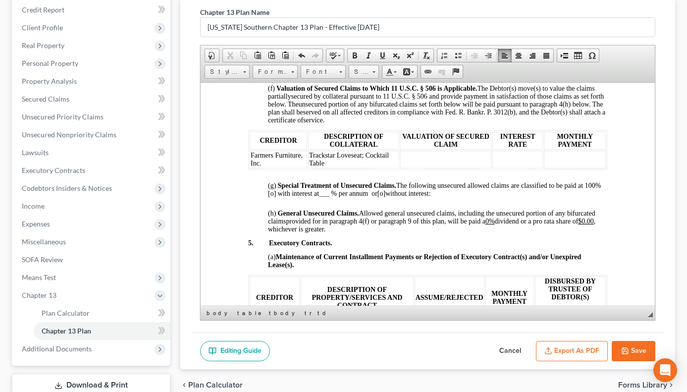
click at [402, 168] on td at bounding box center [445, 159] width 91 height 18
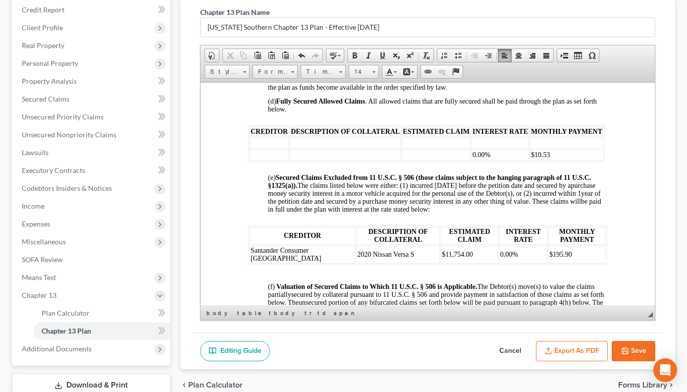
scroll to position [949, 0]
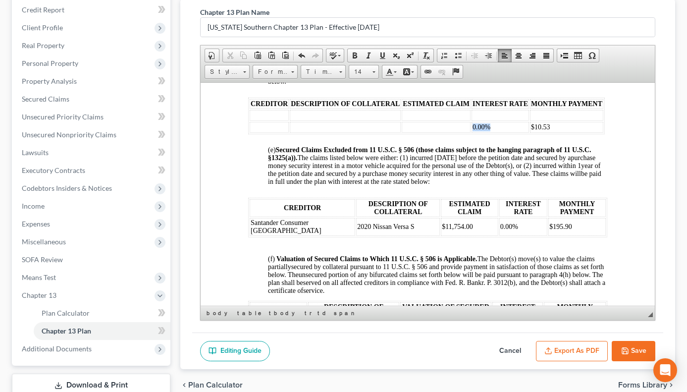
drag, startPoint x: 468, startPoint y: 151, endPoint x: 505, endPoint y: 144, distance: 37.7
click at [510, 132] on td "0.00%" at bounding box center [499, 126] width 57 height 11
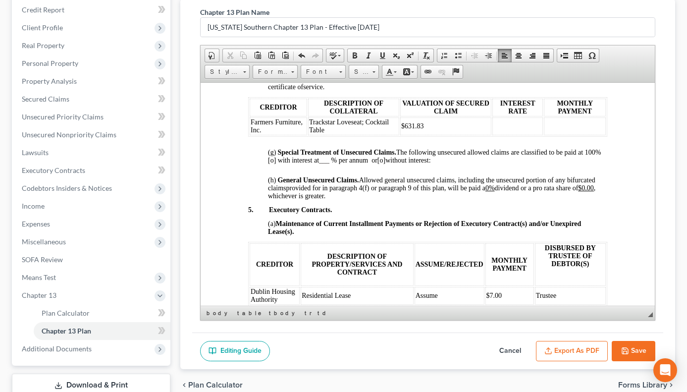
scroll to position [1164, 0]
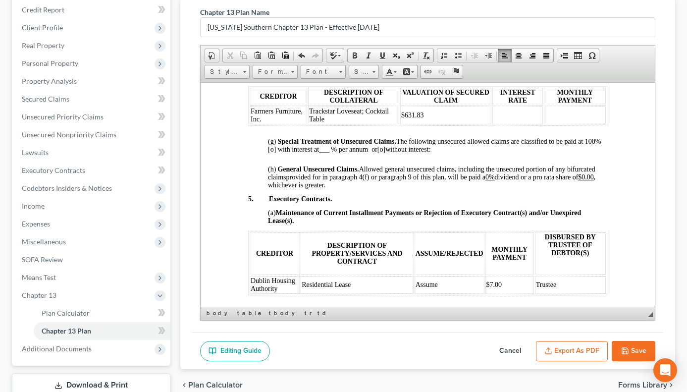
click at [497, 124] on td at bounding box center [517, 115] width 51 height 18
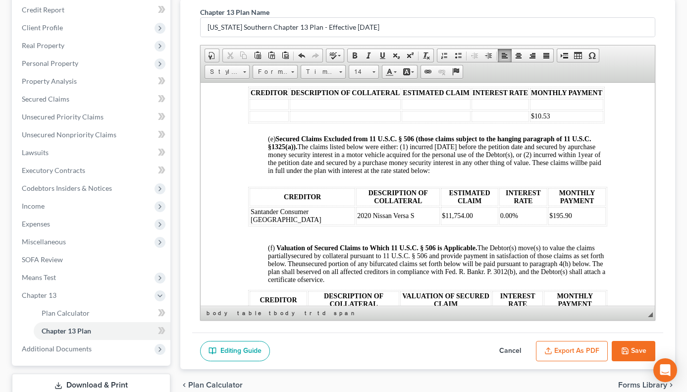
scroll to position [949, 0]
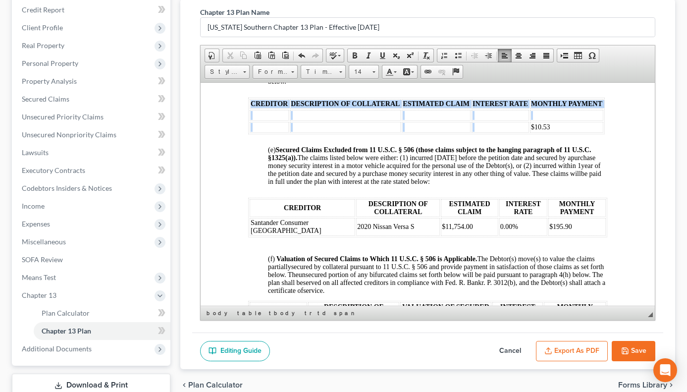
drag, startPoint x: 527, startPoint y: 150, endPoint x: 601, endPoint y: 145, distance: 74.4
click at [601, 145] on html "IN THE UNITED STATES BANKRUPTCY COURT FOR THE SOUTHERN DISTRICT OF [US_STATE] F…" at bounding box center [427, 250] width 454 height 2234
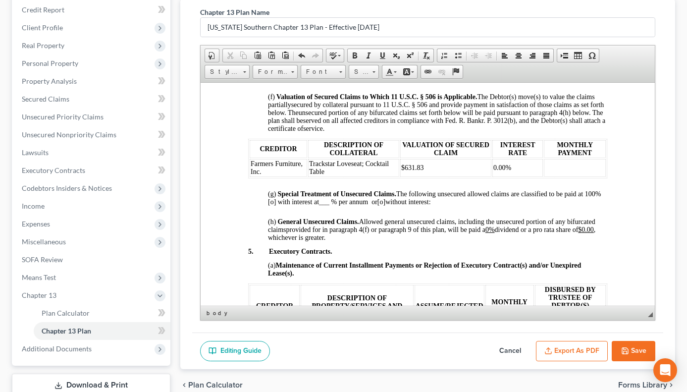
scroll to position [1131, 0]
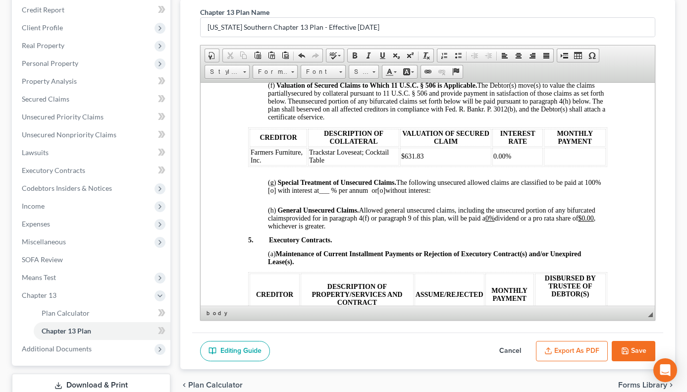
click at [544, 165] on td at bounding box center [574, 156] width 62 height 18
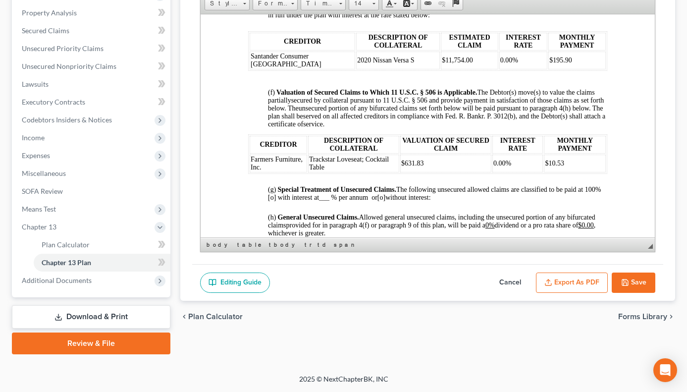
scroll to position [1067, 0]
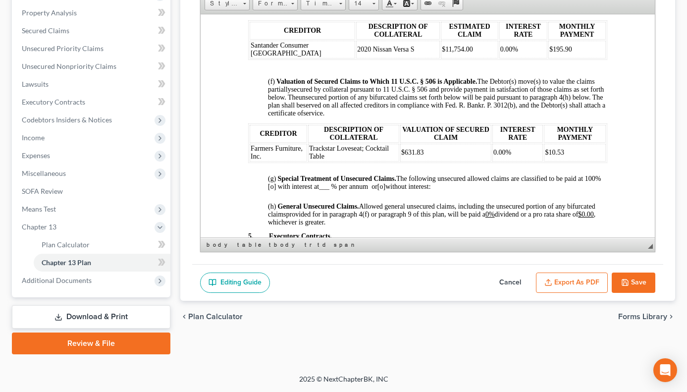
drag, startPoint x: 658, startPoint y: 136, endPoint x: 660, endPoint y: 146, distance: 10.1
click at [660, 146] on div "Chapter 13 Plan Name [US_STATE] Southern Chapter 13 Plan - Effective [DATE] Ric…" at bounding box center [427, 97] width 471 height 333
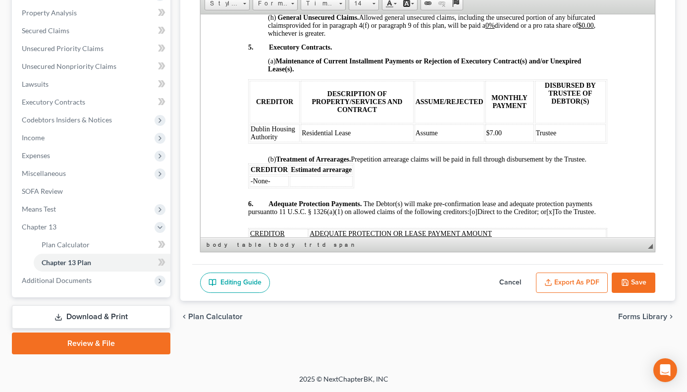
scroll to position [1261, 0]
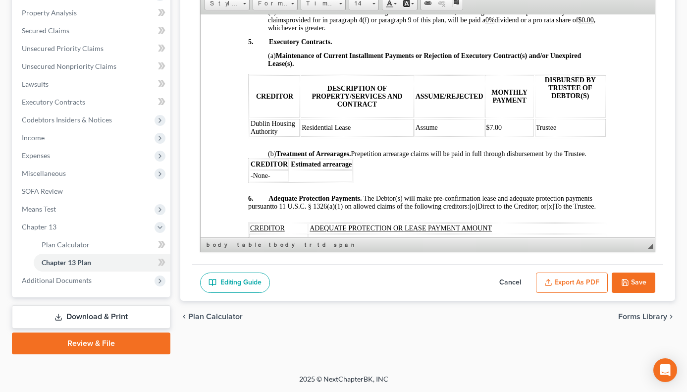
click at [552, 136] on td "Trustee" at bounding box center [570, 127] width 71 height 18
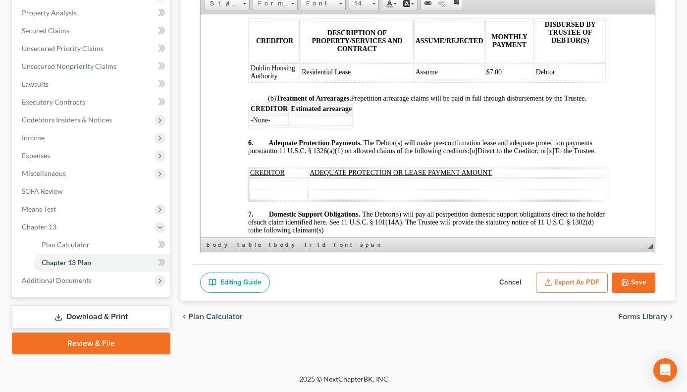
scroll to position [1339, 0]
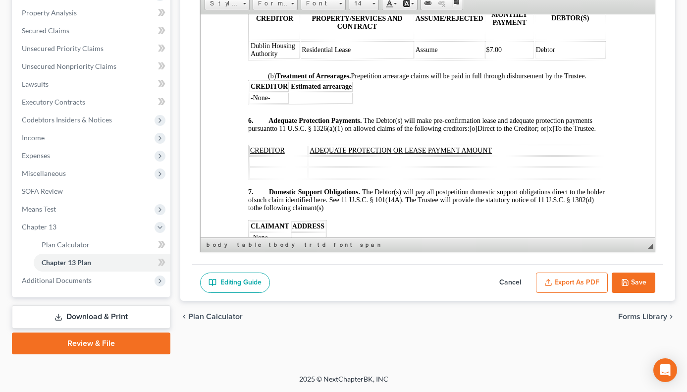
drag, startPoint x: 653, startPoint y: 147, endPoint x: 856, endPoint y: 170, distance: 203.5
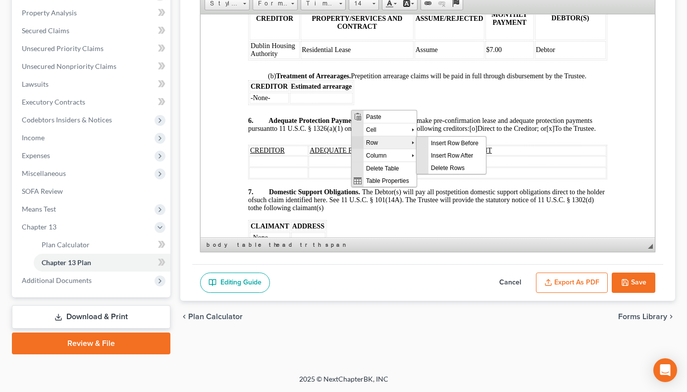
scroll to position [0, 0]
drag, startPoint x: 456, startPoint y: 159, endPoint x: 672, endPoint y: 280, distance: 248.4
click at [456, 159] on span "Insert Row After" at bounding box center [456, 155] width 57 height 12
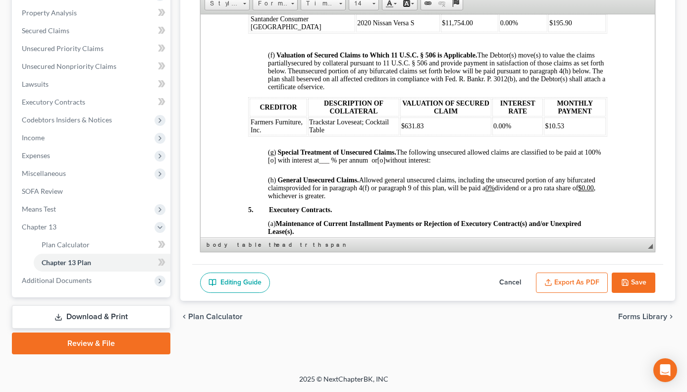
scroll to position [1105, 0]
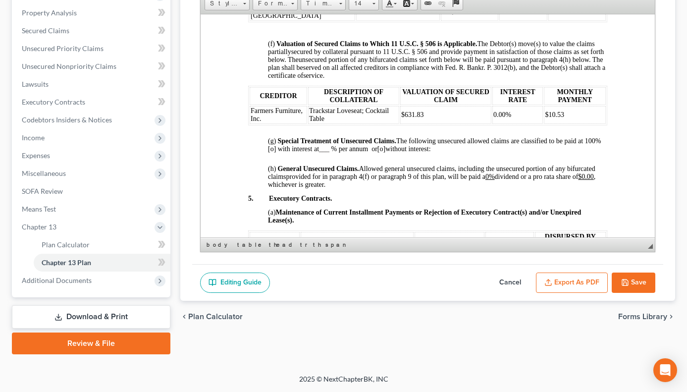
click at [500, 118] on span "0.00%" at bounding box center [502, 113] width 18 height 7
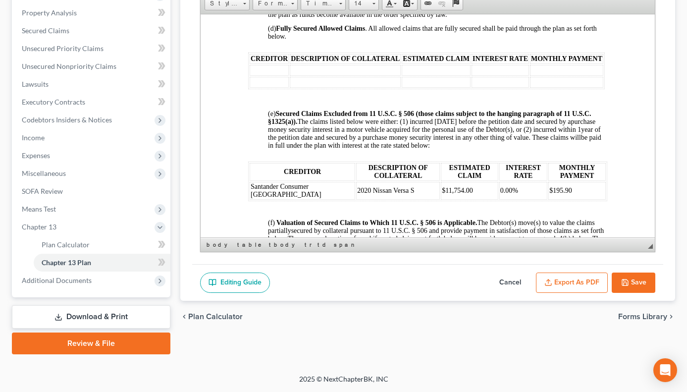
scroll to position [915, 0]
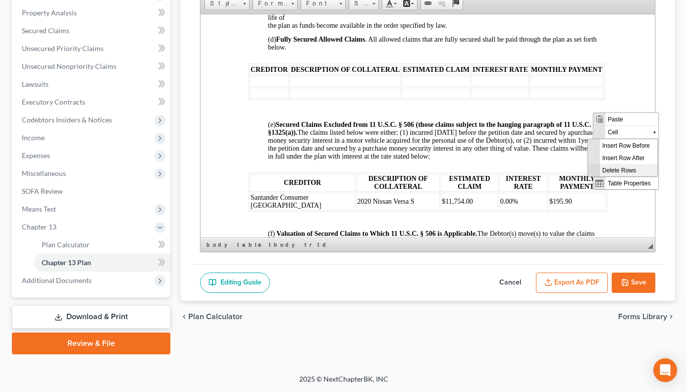
click at [609, 170] on span "Delete Rows" at bounding box center [627, 169] width 57 height 12
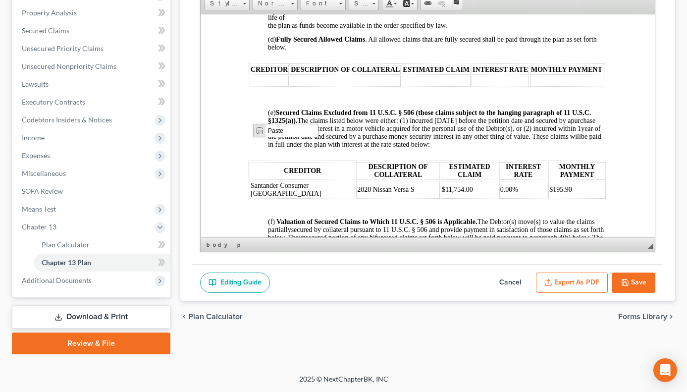
click at [258, 116] on body "IN THE UNITED STATES BANKRUPTCY COURT FOR THE SOUTHERN DISTRICT OF [US_STATE] F…" at bounding box center [427, 223] width 359 height 2155
click at [261, 127] on body "IN THE UNITED STATES BANKRUPTCY COURT FOR THE SOUTHERN DISTRICT OF [US_STATE] F…" at bounding box center [427, 223] width 359 height 2155
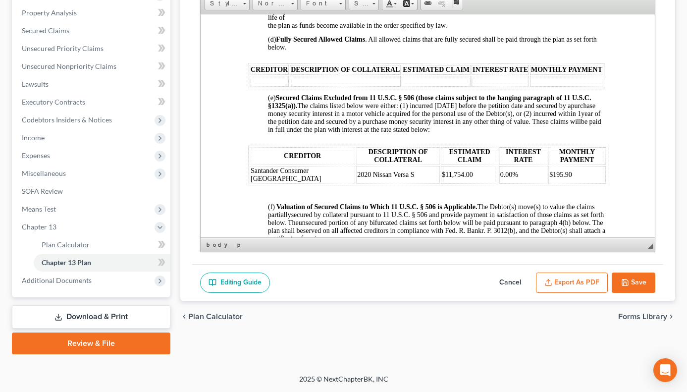
click at [630, 281] on button "Save" at bounding box center [634, 282] width 44 height 21
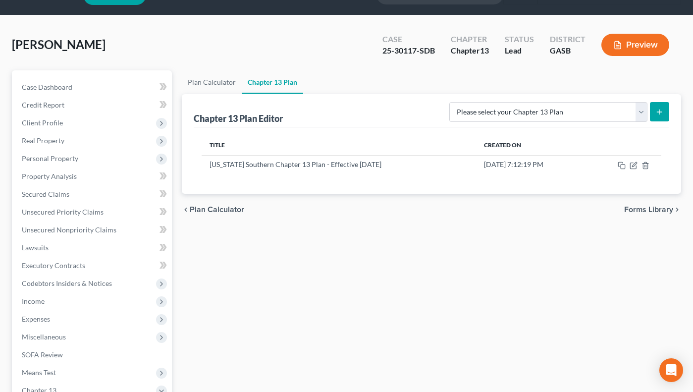
scroll to position [20, 0]
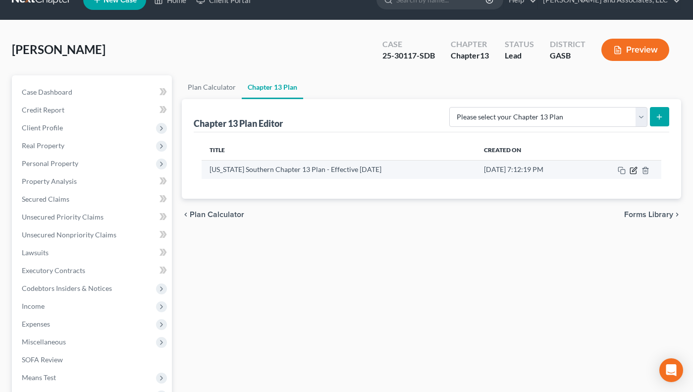
click at [634, 170] on icon "button" at bounding box center [634, 170] width 8 height 8
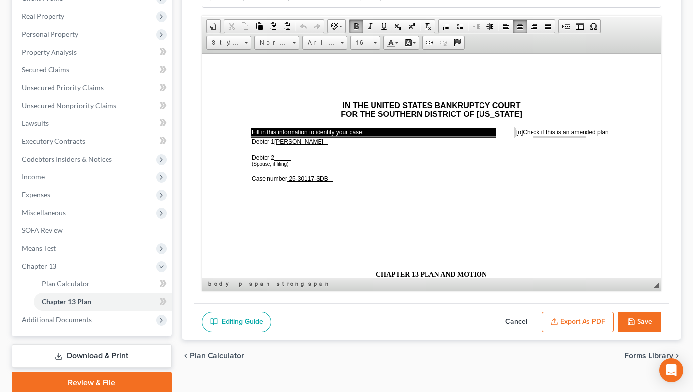
scroll to position [154, 0]
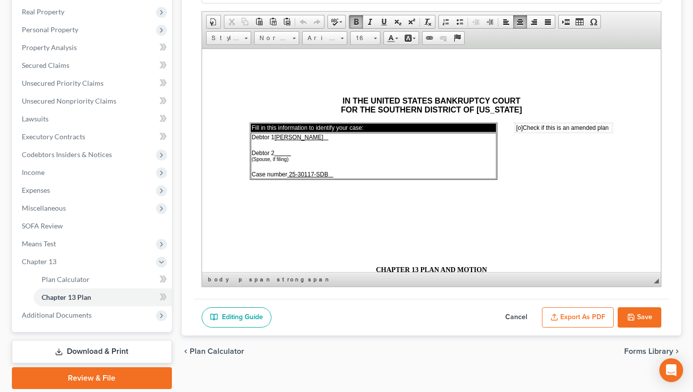
click at [593, 315] on button "Export as PDF" at bounding box center [578, 317] width 72 height 21
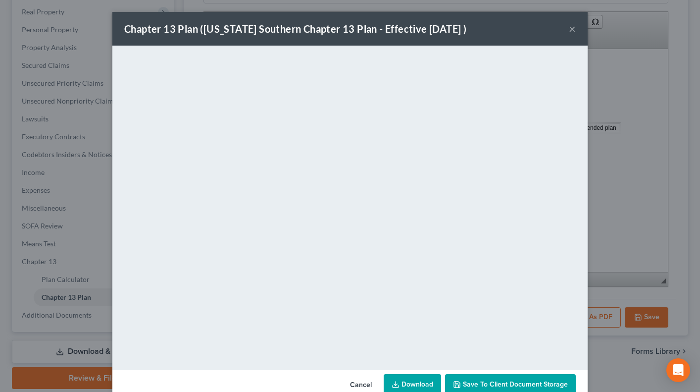
click at [572, 27] on button "×" at bounding box center [572, 29] width 7 height 12
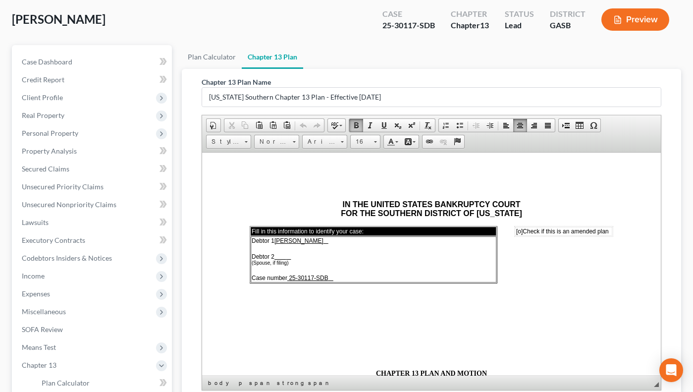
scroll to position [0, 0]
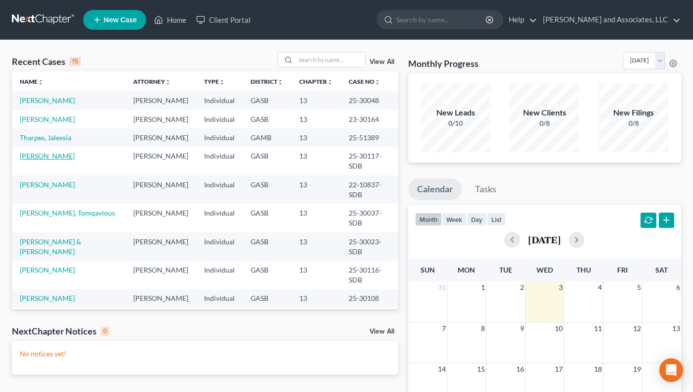
click at [47, 153] on link "[PERSON_NAME]" at bounding box center [47, 156] width 55 height 8
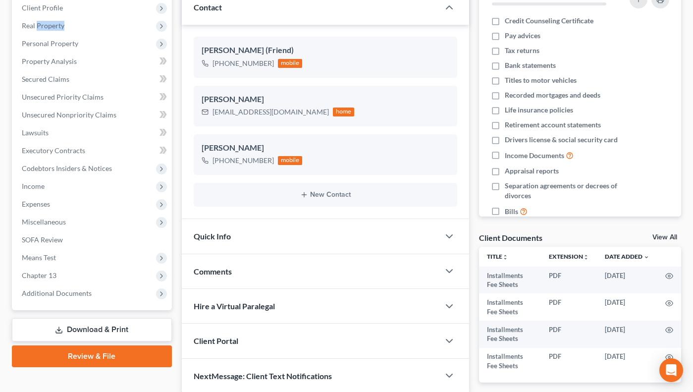
scroll to position [184, 0]
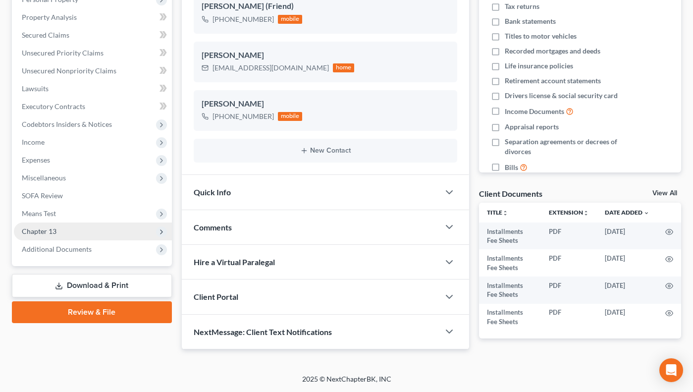
click at [33, 228] on span "Chapter 13" at bounding box center [39, 231] width 35 height 8
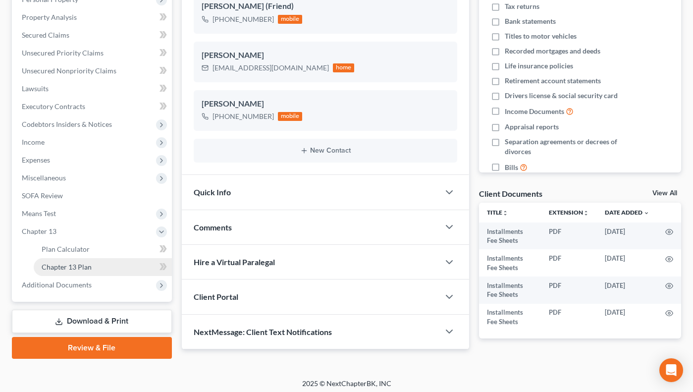
click at [62, 267] on span "Chapter 13 Plan" at bounding box center [67, 267] width 50 height 8
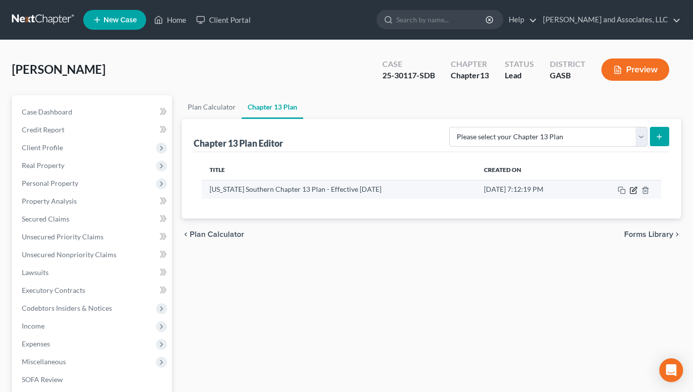
click at [632, 188] on icon "button" at bounding box center [633, 190] width 6 height 6
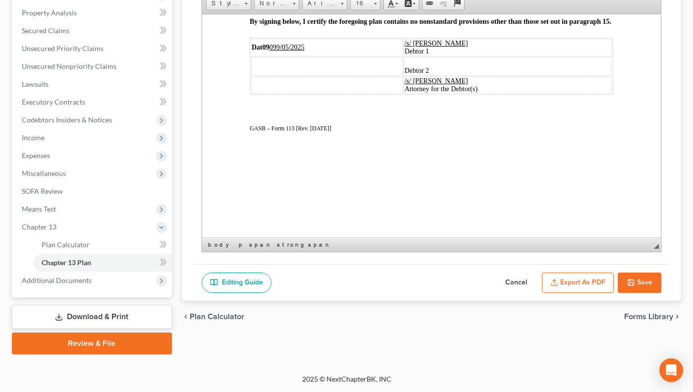
scroll to position [2005, 0]
click at [281, 51] on u "099/05/2025" at bounding box center [286, 46] width 35 height 7
click at [650, 281] on button "Save" at bounding box center [640, 282] width 44 height 21
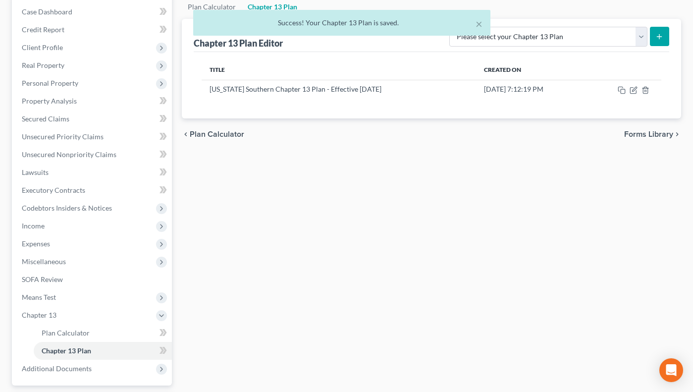
scroll to position [94, 0]
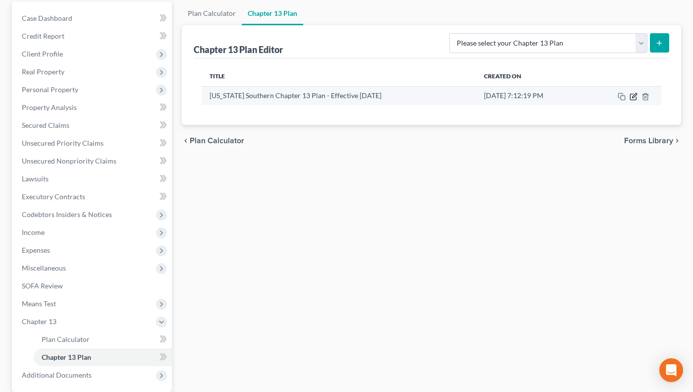
click at [633, 94] on icon "button" at bounding box center [633, 97] width 6 height 6
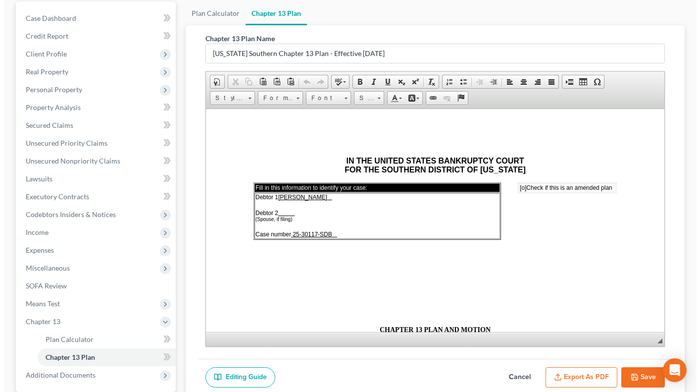
scroll to position [0, 0]
click at [573, 373] on button "Export as PDF" at bounding box center [578, 377] width 72 height 21
